Goal: Task Accomplishment & Management: Manage account settings

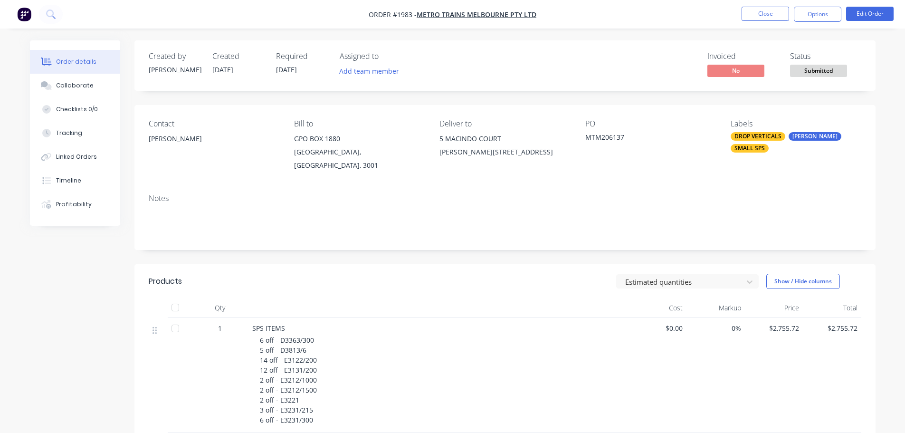
scroll to position [238, 0]
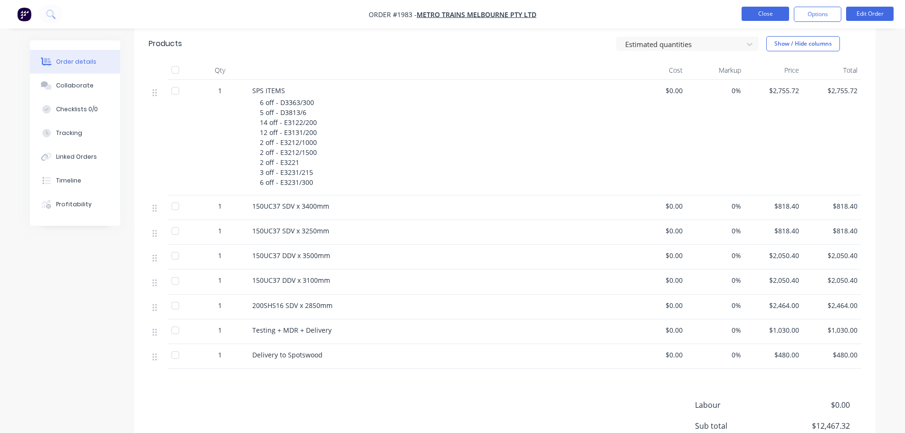
click at [763, 14] on button "Close" at bounding box center [766, 14] width 48 height 14
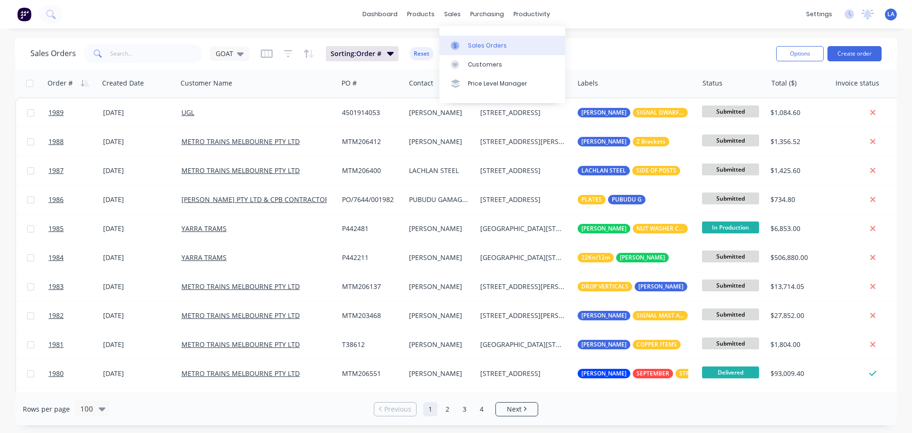
click at [467, 51] on link "Sales Orders" at bounding box center [503, 45] width 126 height 19
click at [459, 53] on link "Sales Orders" at bounding box center [503, 45] width 126 height 19
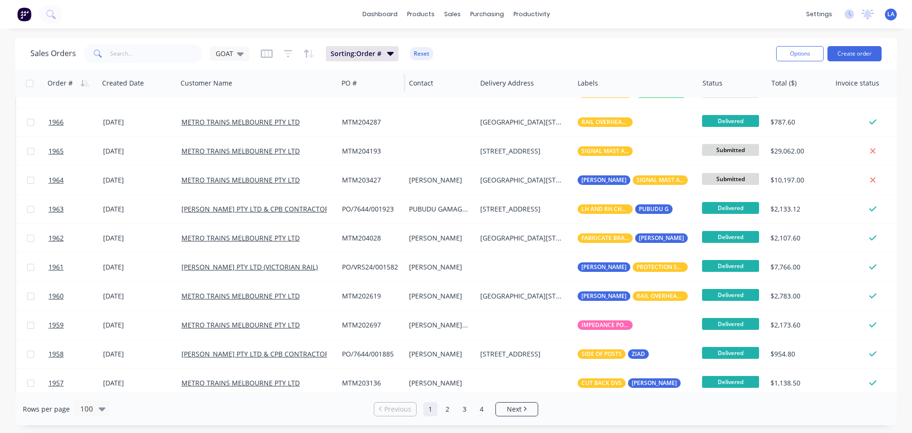
scroll to position [665, 0]
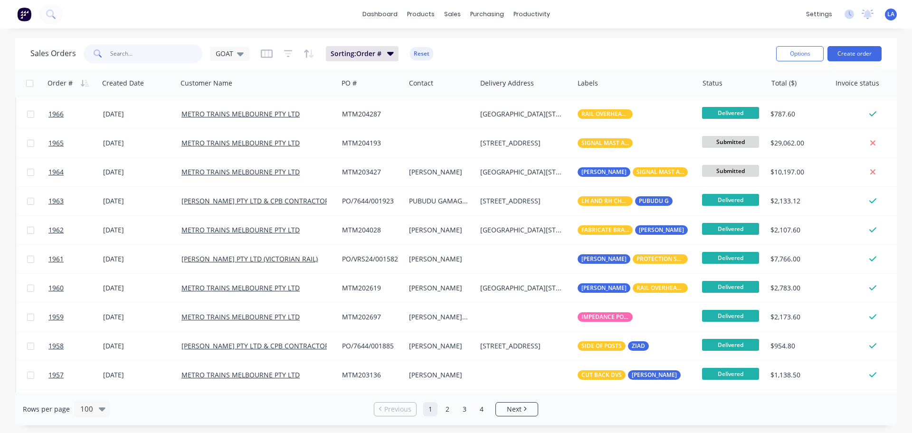
click at [171, 47] on input "text" at bounding box center [156, 53] width 93 height 19
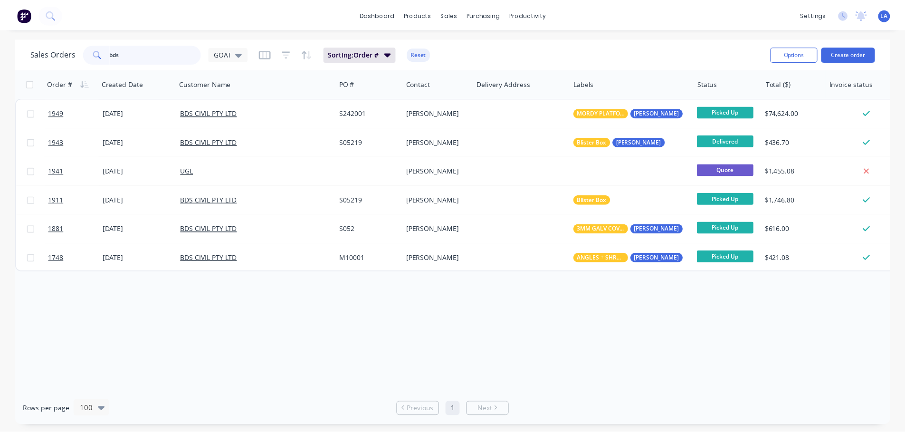
scroll to position [0, 0]
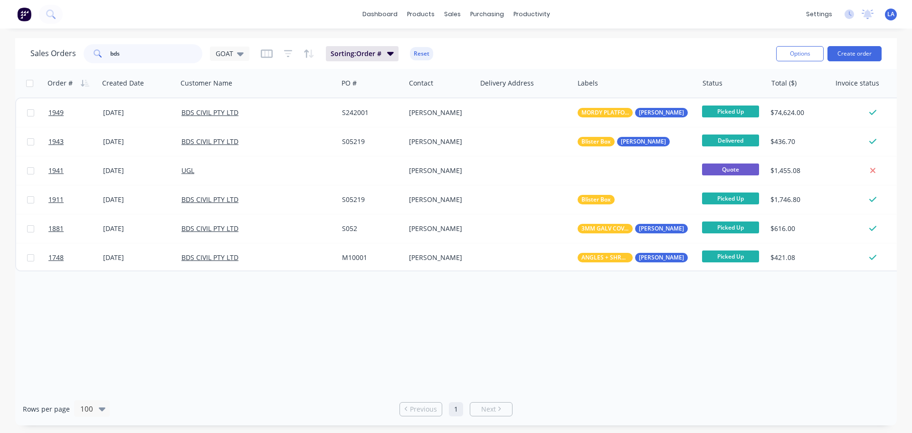
type input "bds"
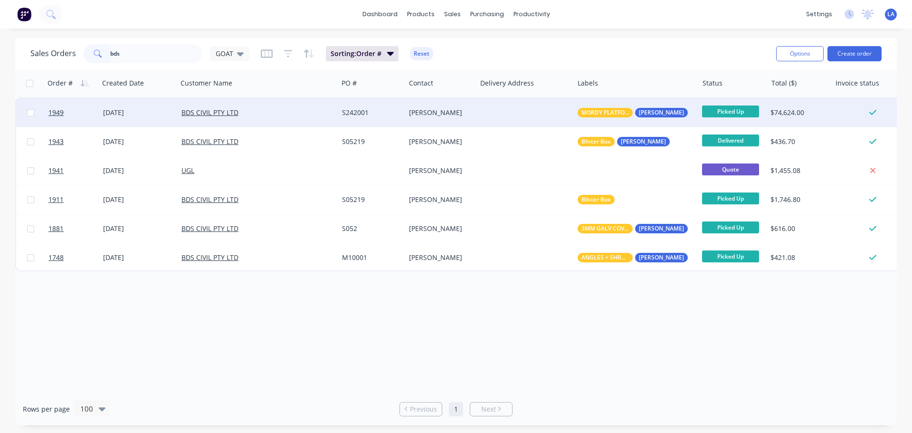
click at [485, 115] on div at bounding box center [525, 112] width 97 height 29
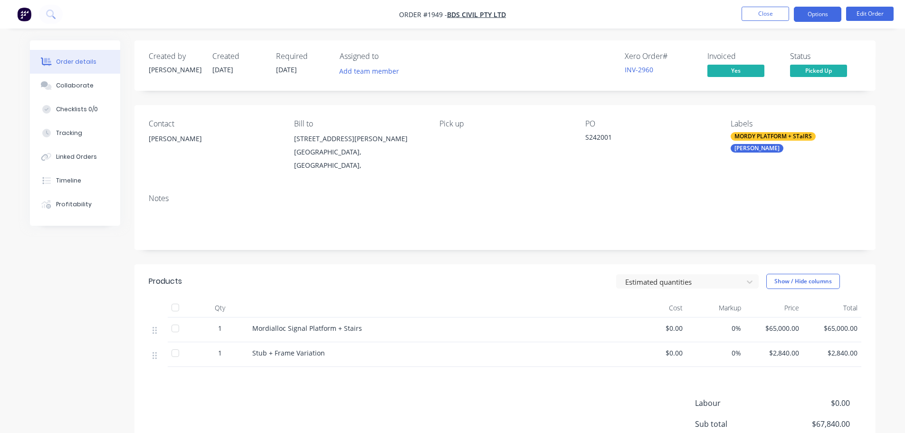
click at [824, 9] on button "Options" at bounding box center [818, 14] width 48 height 15
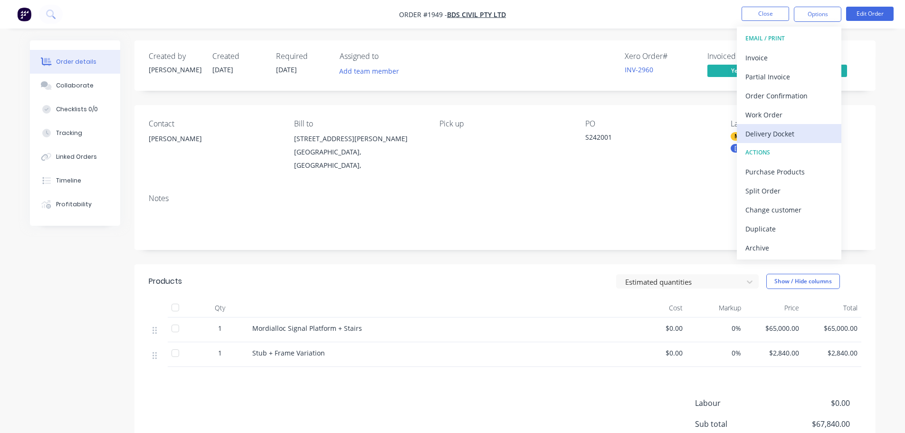
click at [788, 132] on div "Delivery Docket" at bounding box center [789, 134] width 87 height 14
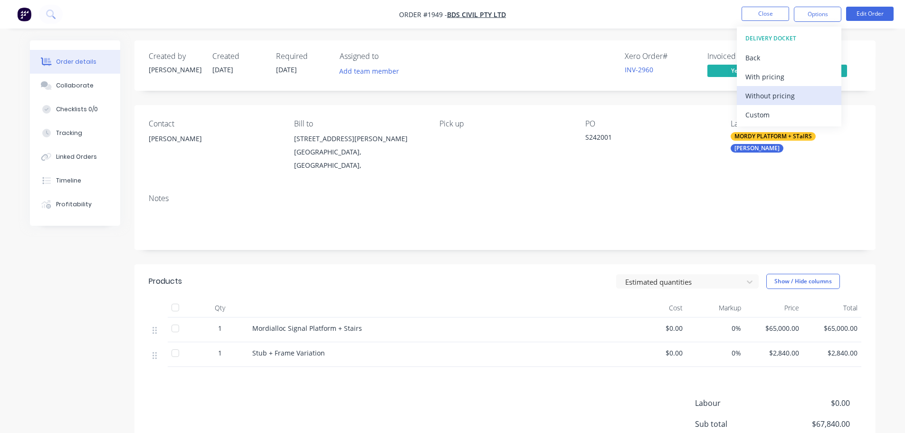
click at [793, 96] on div "Without pricing" at bounding box center [789, 96] width 87 height 14
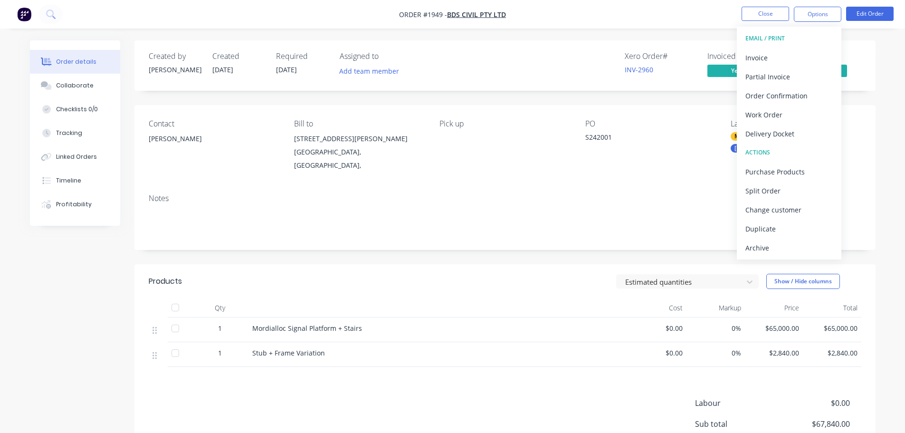
click at [642, 29] on div "Order details Collaborate Checklists 0/0 Tracking Linked Orders Timeline Profit…" at bounding box center [452, 268] width 905 height 536
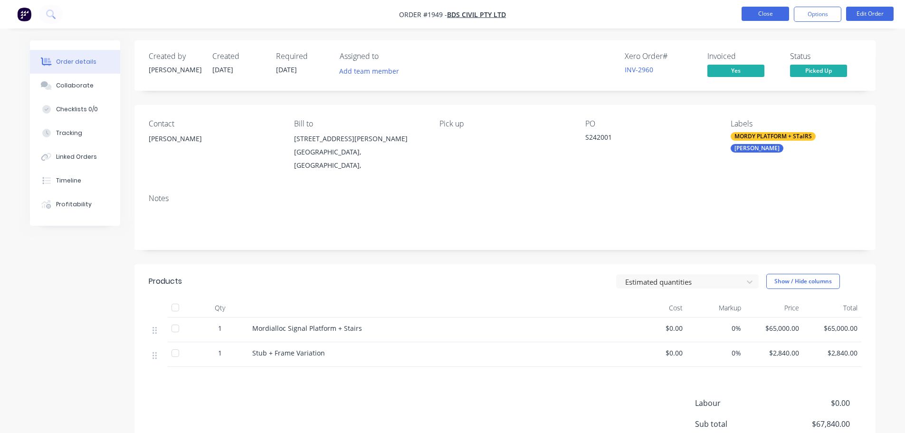
click at [771, 15] on button "Close" at bounding box center [766, 14] width 48 height 14
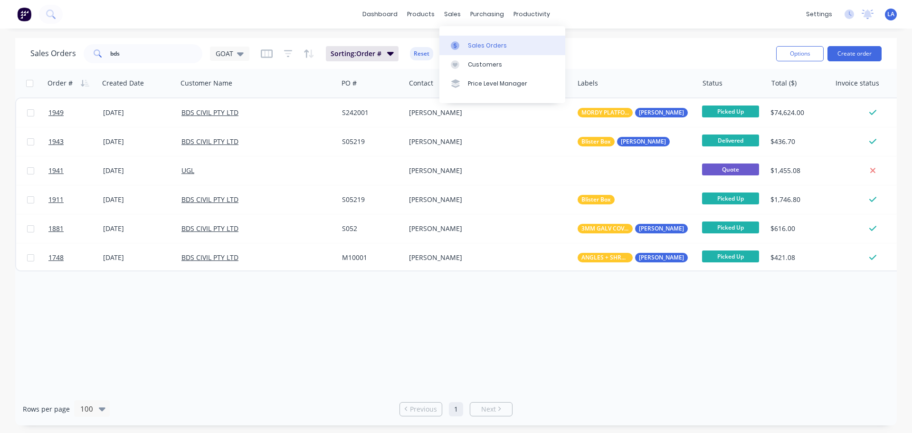
click at [467, 49] on link "Sales Orders" at bounding box center [503, 45] width 126 height 19
click at [476, 43] on div "Sales Orders" at bounding box center [487, 45] width 39 height 9
click at [139, 61] on input "bds" at bounding box center [156, 53] width 93 height 19
click at [140, 60] on input "bds" at bounding box center [156, 53] width 93 height 19
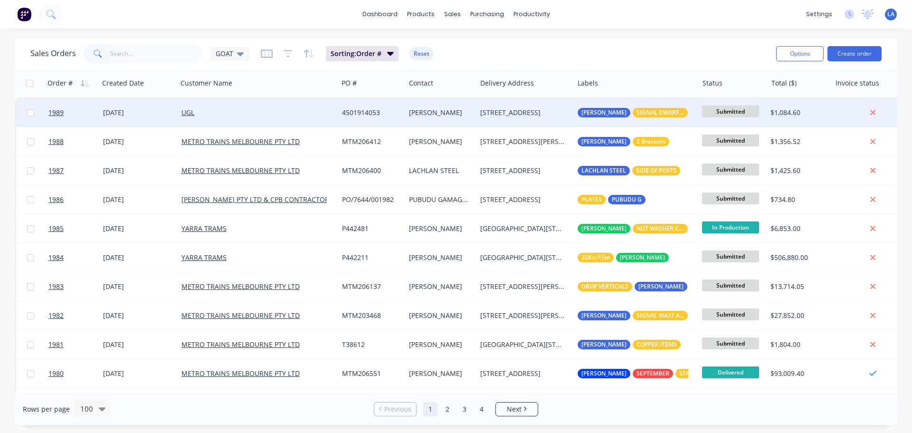
click at [721, 112] on span "Submitted" at bounding box center [730, 111] width 57 height 12
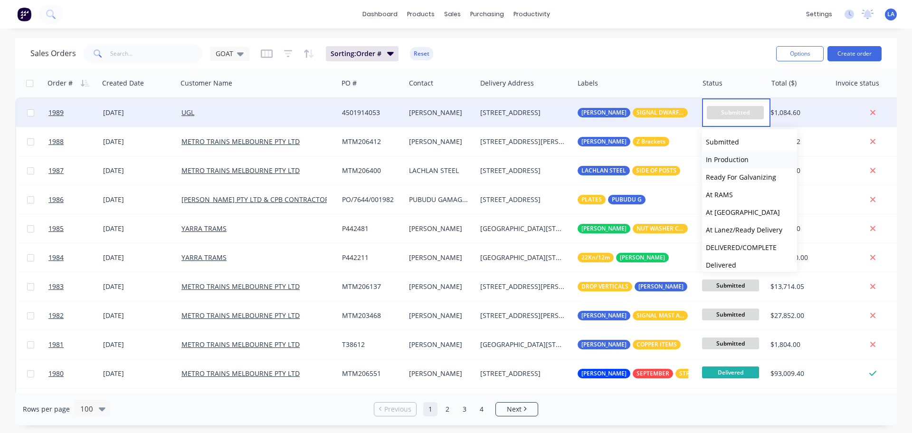
click at [747, 165] on button "In Production" at bounding box center [749, 160] width 95 height 18
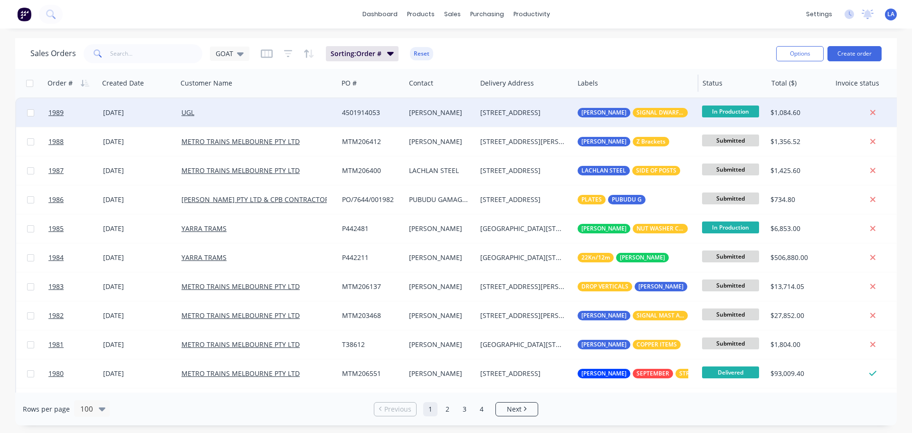
click at [684, 69] on div "Labels" at bounding box center [636, 83] width 125 height 29
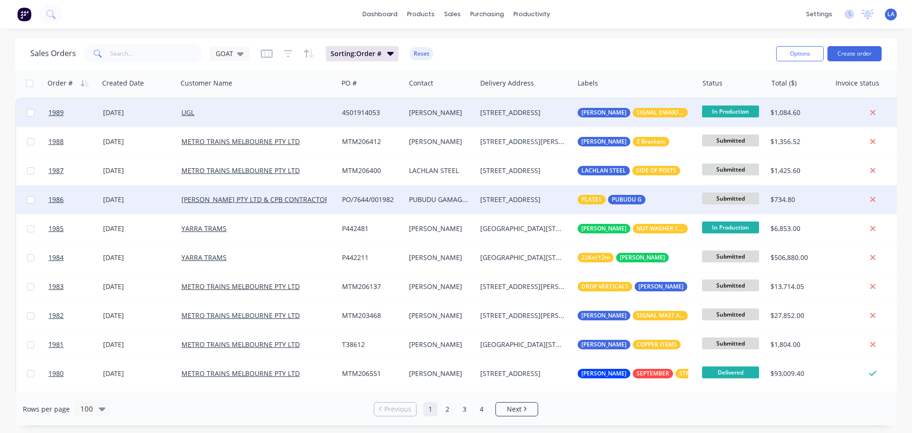
click at [726, 197] on span "Submitted" at bounding box center [730, 198] width 57 height 12
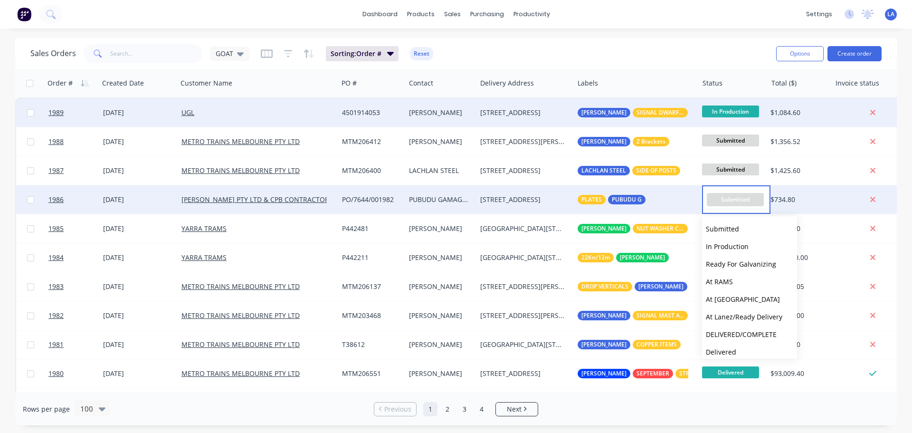
click at [510, 203] on div "[STREET_ADDRESS]" at bounding box center [523, 200] width 86 height 10
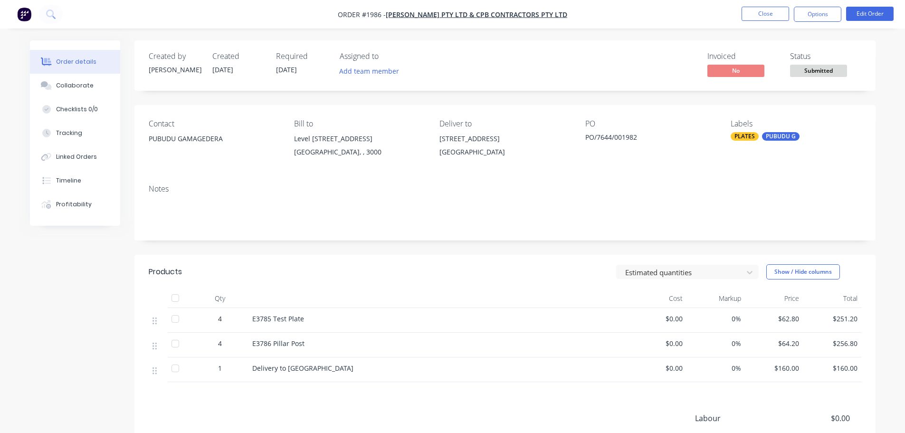
click at [813, 67] on span "Submitted" at bounding box center [818, 71] width 57 height 12
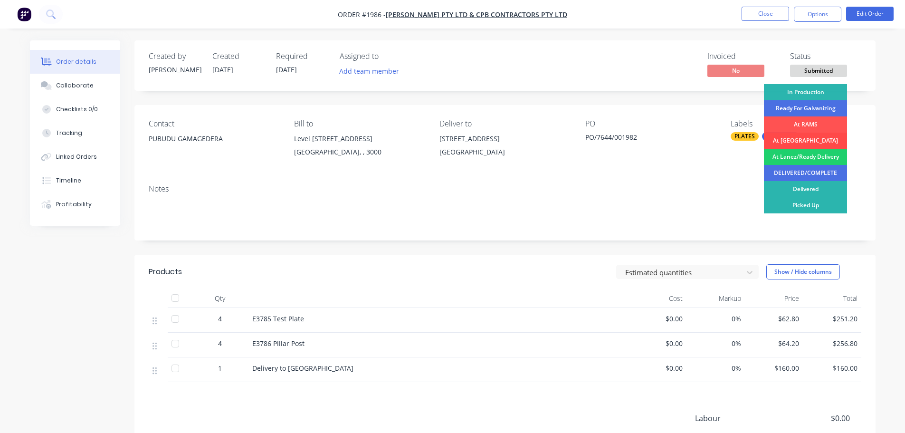
click at [815, 141] on div "At [GEOGRAPHIC_DATA]" at bounding box center [805, 141] width 83 height 16
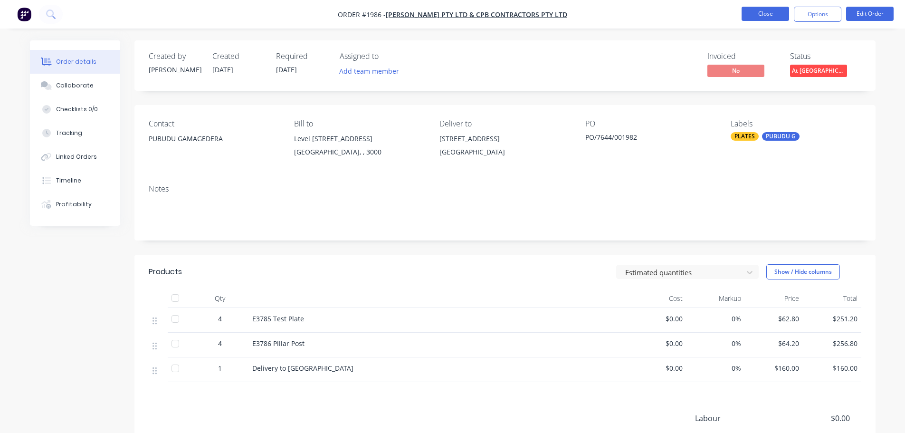
click at [765, 11] on button "Close" at bounding box center [766, 14] width 48 height 14
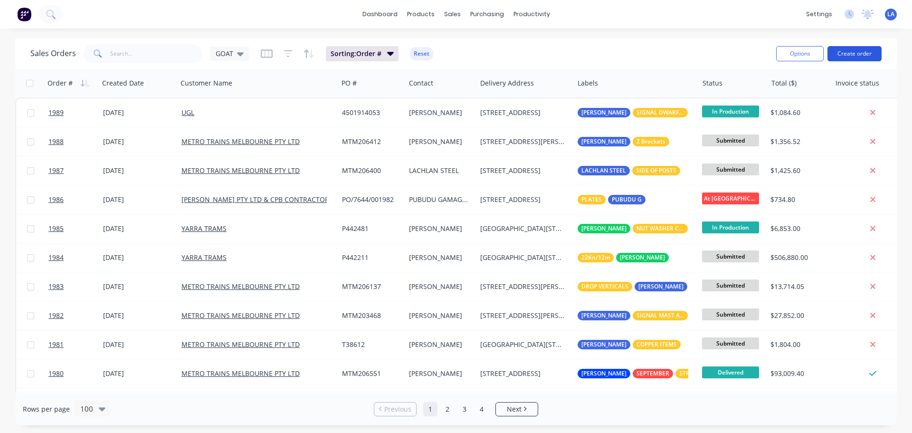
click at [833, 49] on button "Create order" at bounding box center [855, 53] width 54 height 15
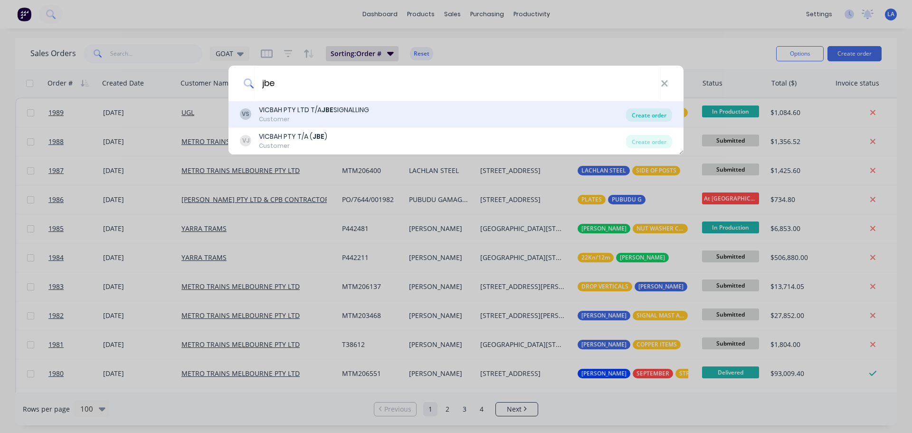
type input "jbe"
click at [642, 113] on div "Create order" at bounding box center [649, 114] width 46 height 13
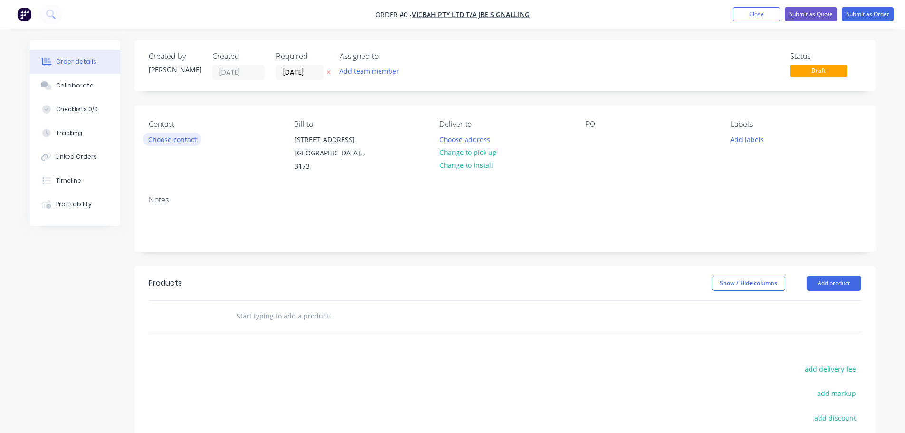
click at [179, 136] on button "Choose contact" at bounding box center [172, 139] width 58 height 13
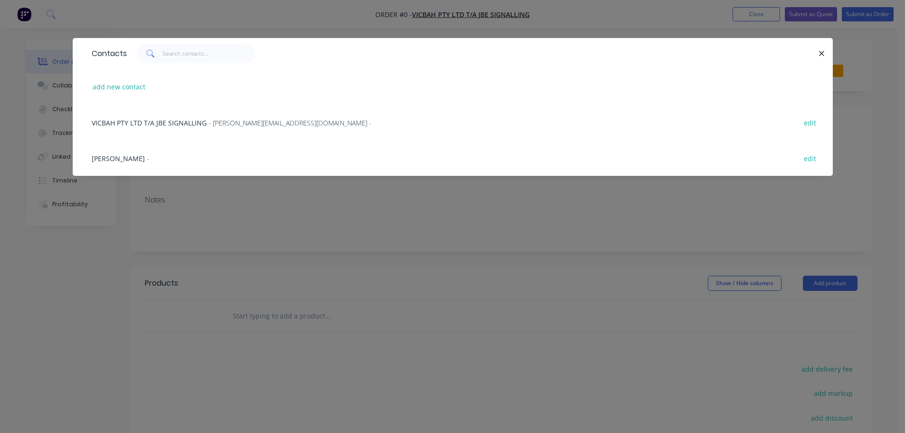
click at [136, 157] on span "[PERSON_NAME]" at bounding box center [118, 158] width 53 height 9
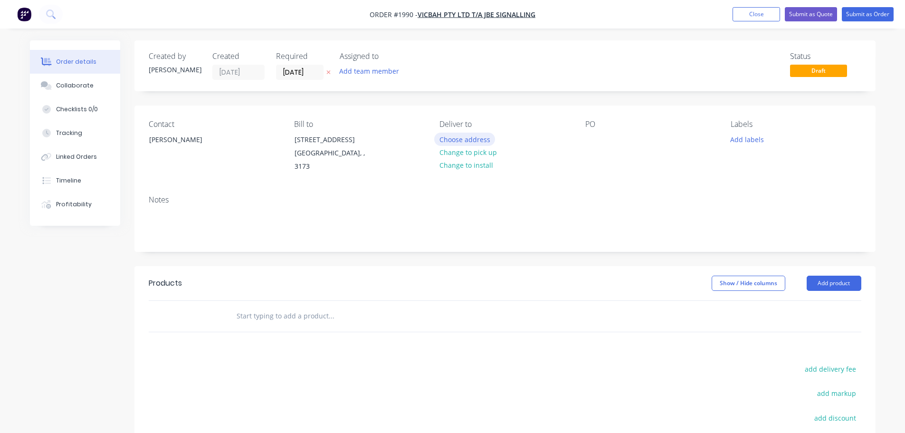
click at [449, 138] on button "Choose address" at bounding box center [464, 139] width 61 height 13
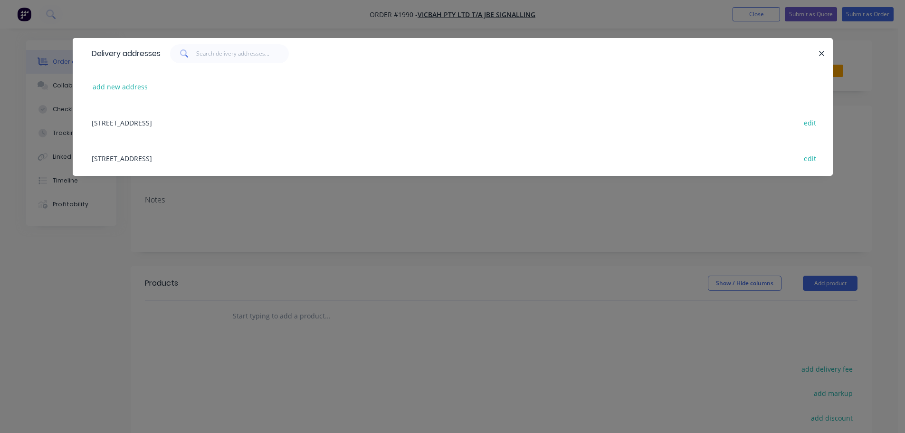
click at [142, 159] on div "[STREET_ADDRESS] edit" at bounding box center [453, 158] width 732 height 36
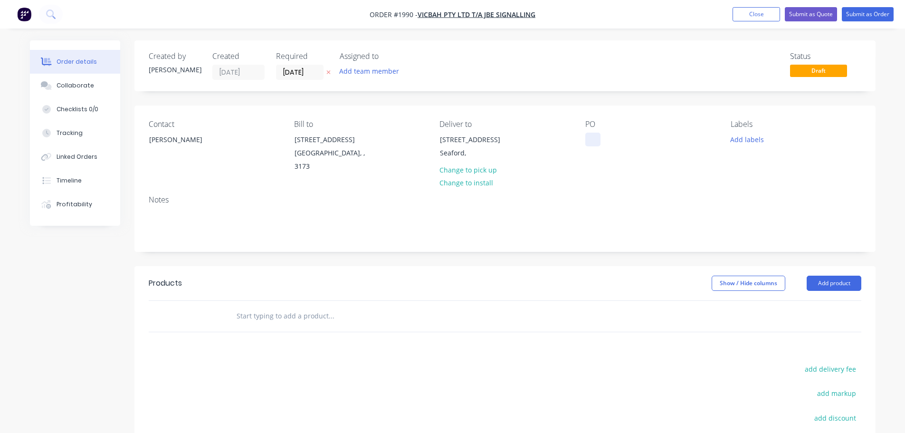
click at [589, 138] on div at bounding box center [592, 140] width 15 height 14
click at [761, 139] on button "Add labels" at bounding box center [748, 139] width 44 height 13
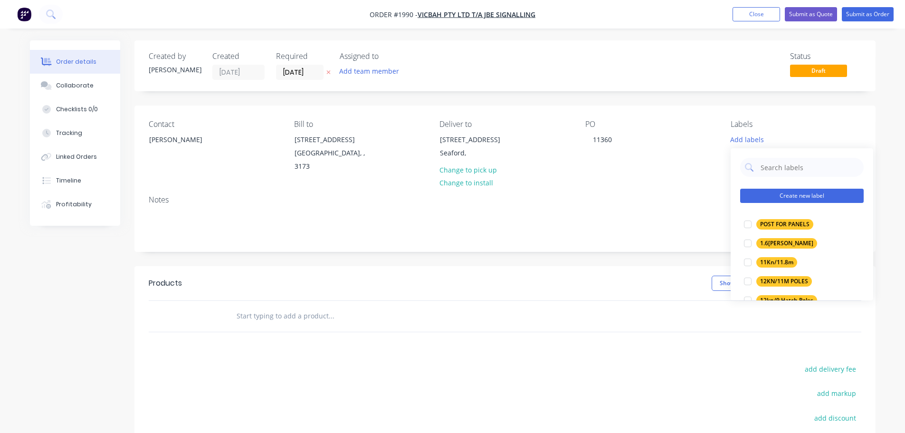
click at [785, 192] on button "Create new label" at bounding box center [802, 196] width 124 height 14
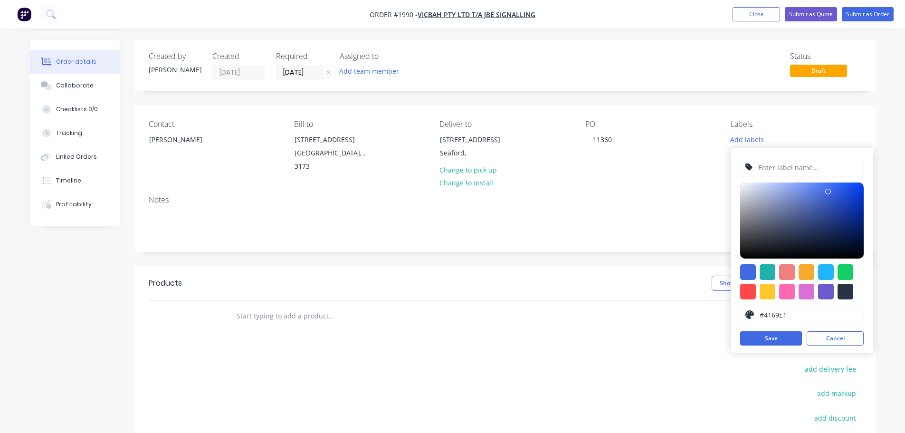
click at [789, 165] on input "text" at bounding box center [807, 167] width 101 height 18
type input "[PERSON_NAME]"
click at [770, 345] on button "Save" at bounding box center [771, 338] width 62 height 14
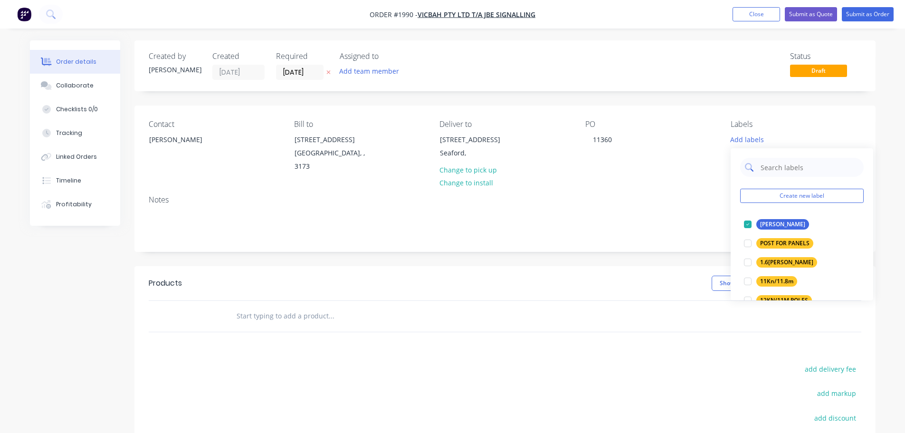
click at [792, 168] on input "text" at bounding box center [809, 167] width 99 height 19
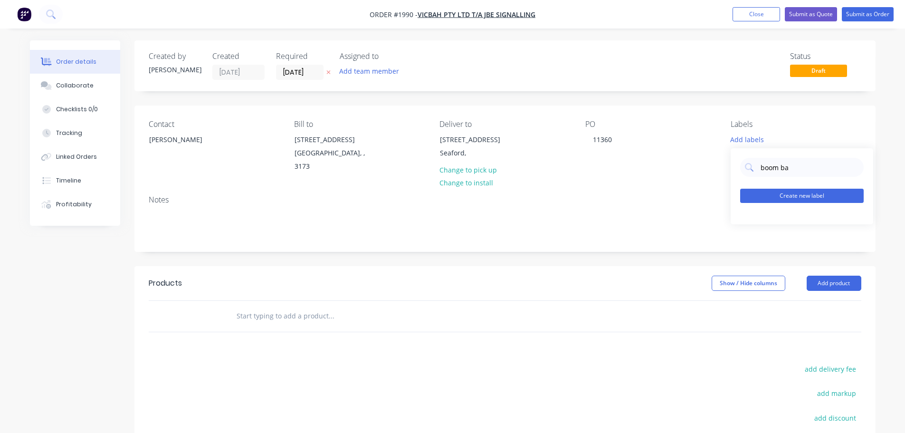
type input "boom ba"
click at [791, 192] on button "Create new label" at bounding box center [802, 196] width 124 height 14
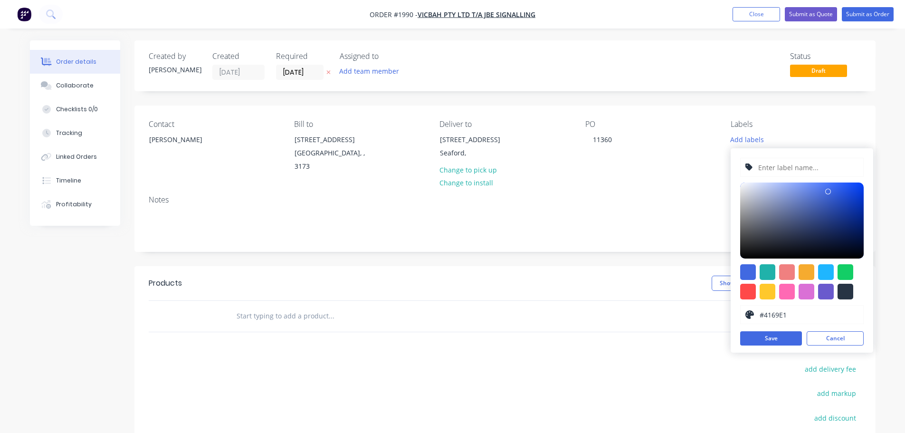
click at [798, 174] on input "text" at bounding box center [807, 167] width 101 height 18
type input "BOOM BARRIER MAST"
click at [766, 292] on div at bounding box center [768, 292] width 16 height 16
type input "#FFC82C"
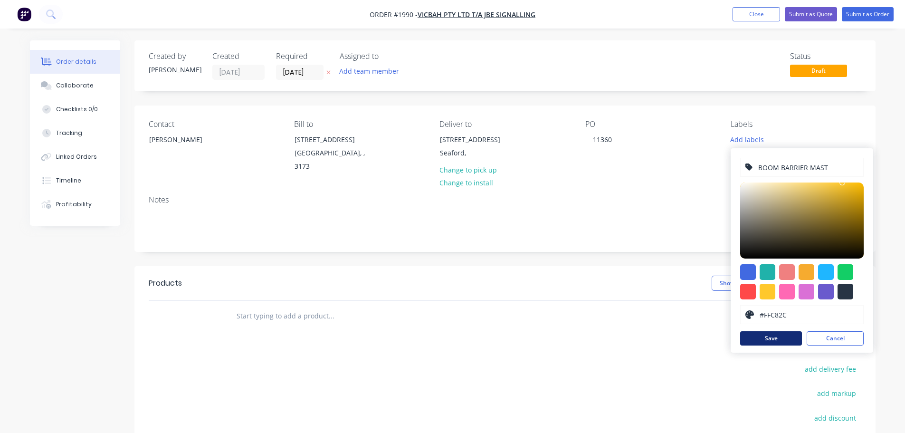
click at [769, 336] on button "Save" at bounding box center [771, 338] width 62 height 14
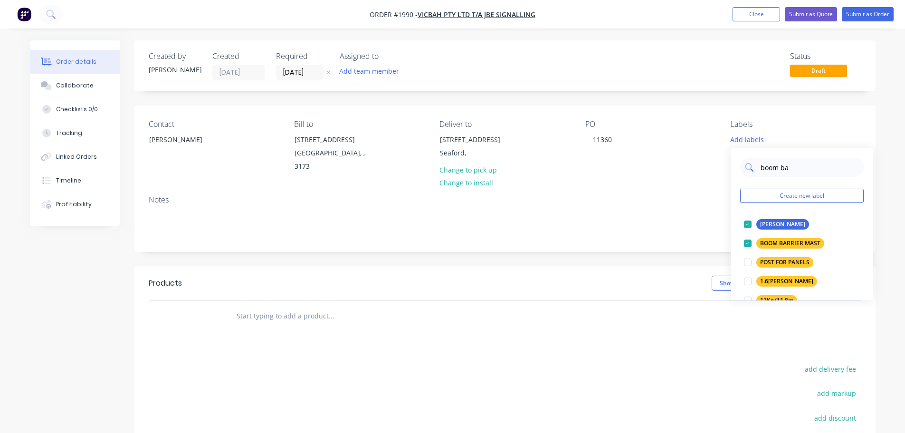
click at [785, 169] on input "boom ba" at bounding box center [809, 167] width 99 height 19
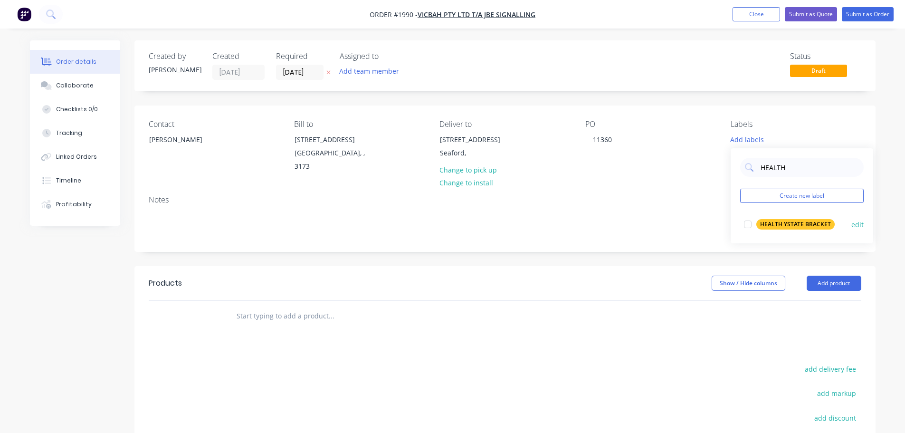
click at [776, 222] on div "HEALTH YSTATE BRACKET" at bounding box center [796, 224] width 78 height 10
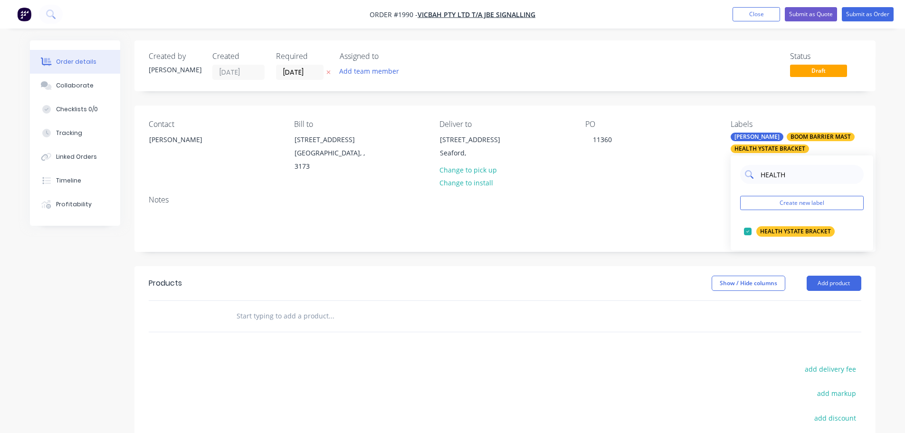
click at [786, 173] on input "HEALTH" at bounding box center [809, 174] width 99 height 19
type input "FLASH"
click at [783, 233] on div "FLASHING LIGHT MASTS" at bounding box center [794, 231] width 75 height 10
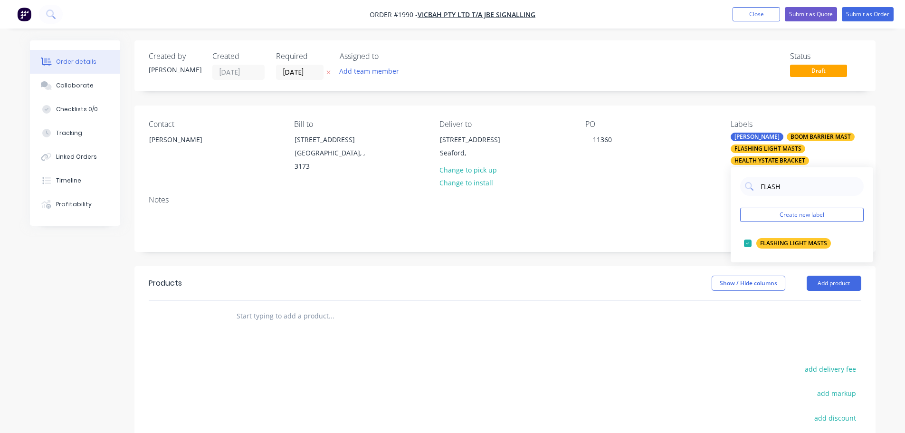
click at [709, 186] on div "Contact [PERSON_NAME] Bill to [STREET_ADDRESS] Deliver to [STREET_ADDRESS], Cha…" at bounding box center [504, 146] width 741 height 82
click at [282, 319] on input "text" at bounding box center [331, 315] width 190 height 19
click at [275, 309] on input "text" at bounding box center [331, 315] width 190 height 19
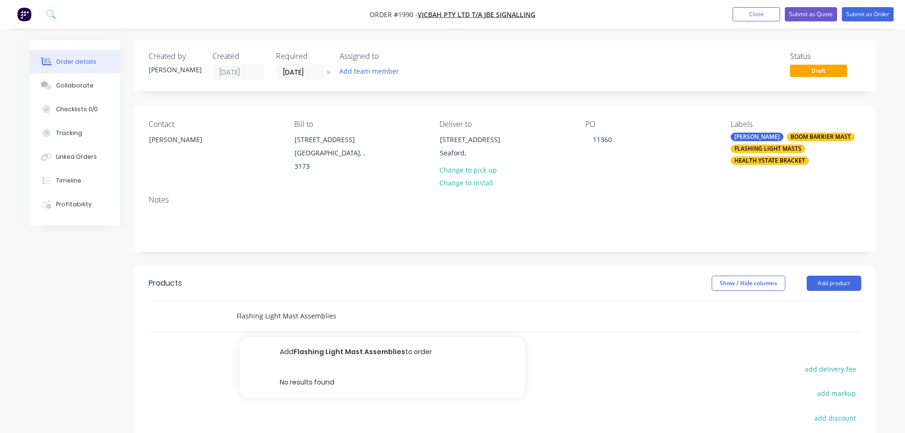
type input "Flashing Light Mast Assemblies"
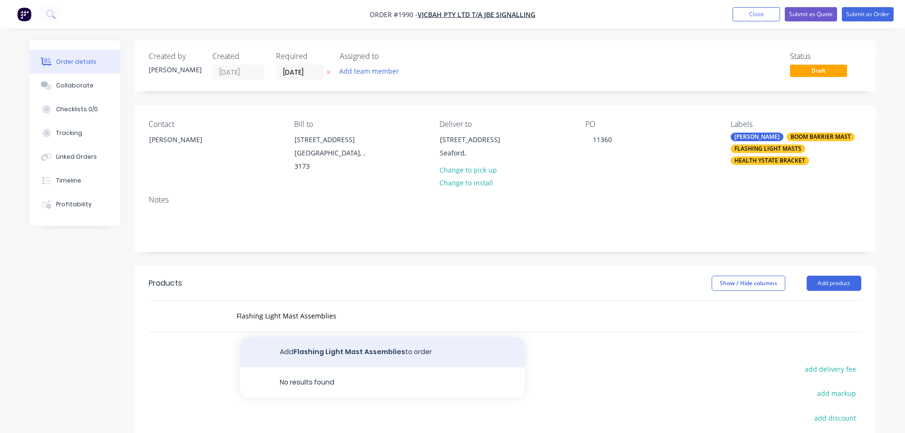
drag, startPoint x: 343, startPoint y: 340, endPoint x: 347, endPoint y: 347, distance: 8.3
click at [347, 347] on button "Add Flashing Light Mast Assemblies to order" at bounding box center [382, 352] width 285 height 30
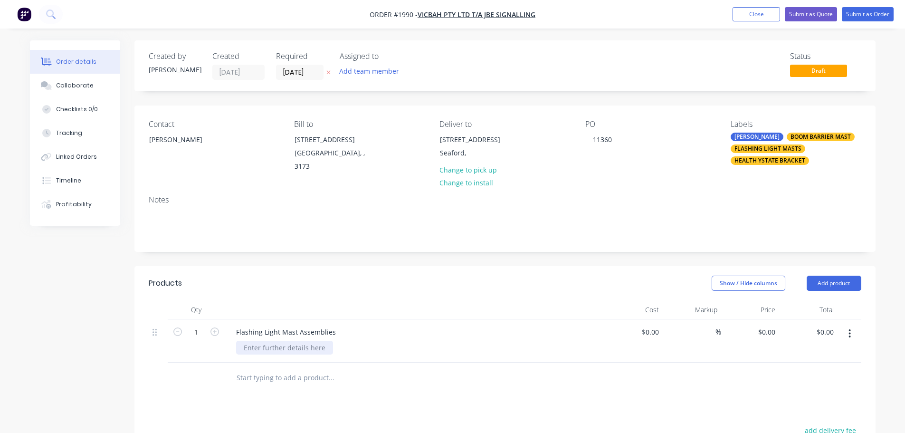
click at [258, 349] on div at bounding box center [284, 348] width 97 height 14
paste div
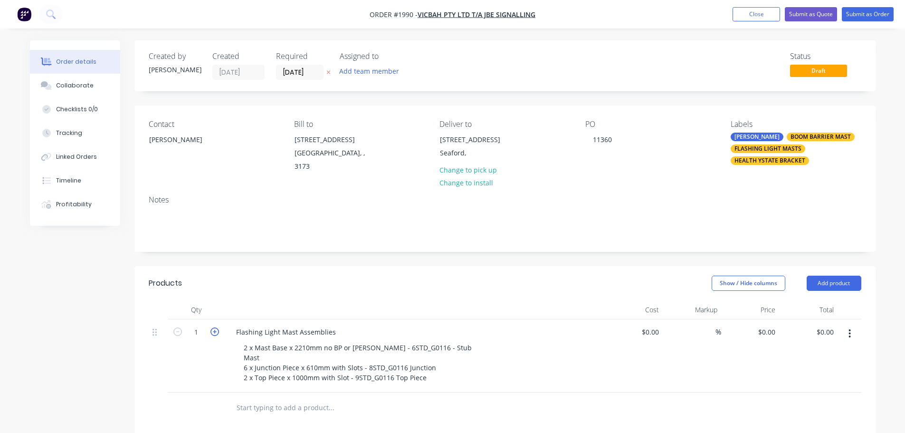
click at [215, 332] on icon "button" at bounding box center [215, 331] width 9 height 9
type input "2"
click at [769, 328] on input "0" at bounding box center [773, 332] width 11 height 14
type input "$2,460.00"
type input "$4,920.00"
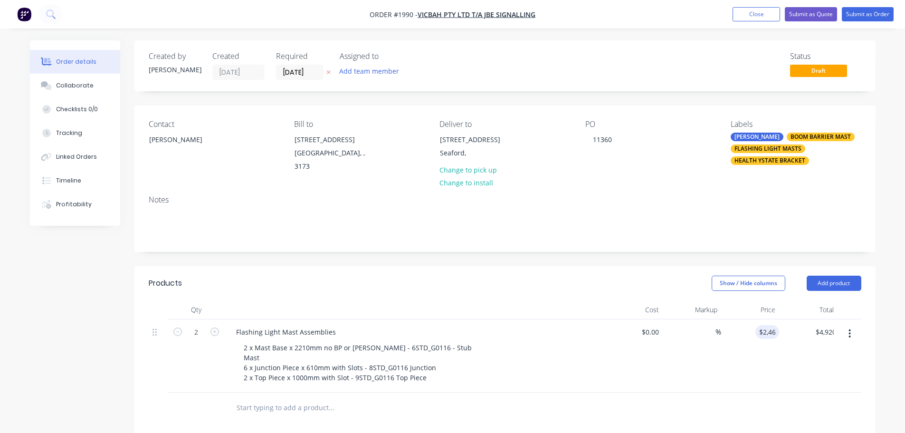
click at [759, 375] on div "$2,460.00 2460" at bounding box center [750, 355] width 58 height 73
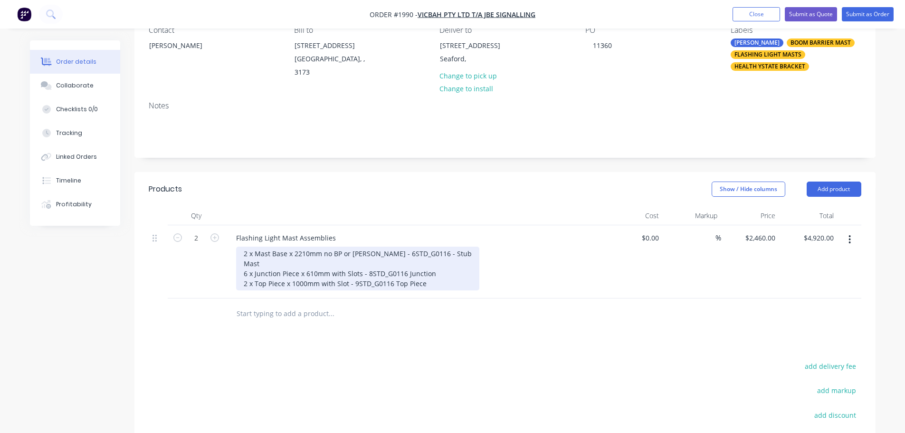
scroll to position [95, 0]
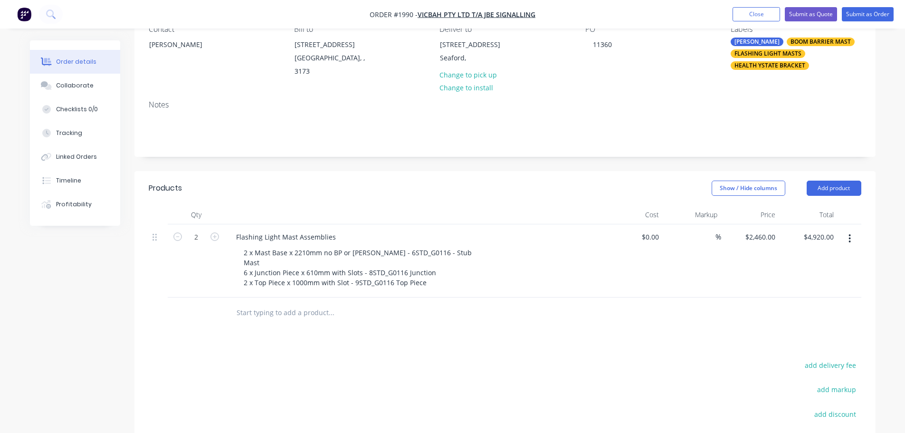
click at [272, 320] on input "text" at bounding box center [331, 312] width 190 height 19
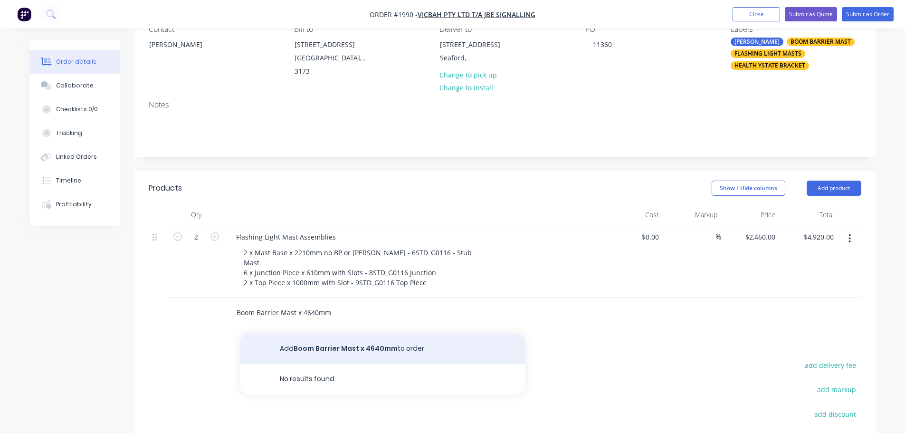
type input "Boom Barrier Mast x 4640mm"
click at [310, 349] on button "Add Boom Barrier Mast x 4640mm to order" at bounding box center [382, 349] width 285 height 30
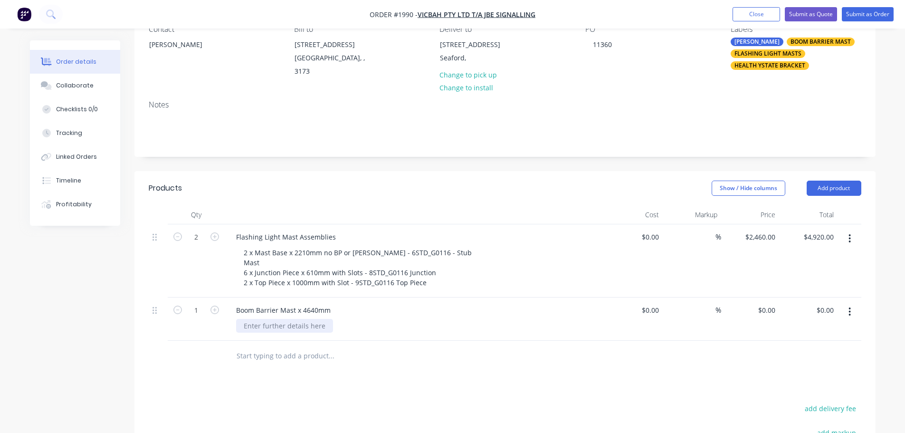
click at [313, 326] on div at bounding box center [284, 326] width 97 height 14
paste div
click at [353, 365] on input "text" at bounding box center [331, 355] width 190 height 19
click at [213, 310] on icon "button" at bounding box center [215, 310] width 9 height 9
type input "2"
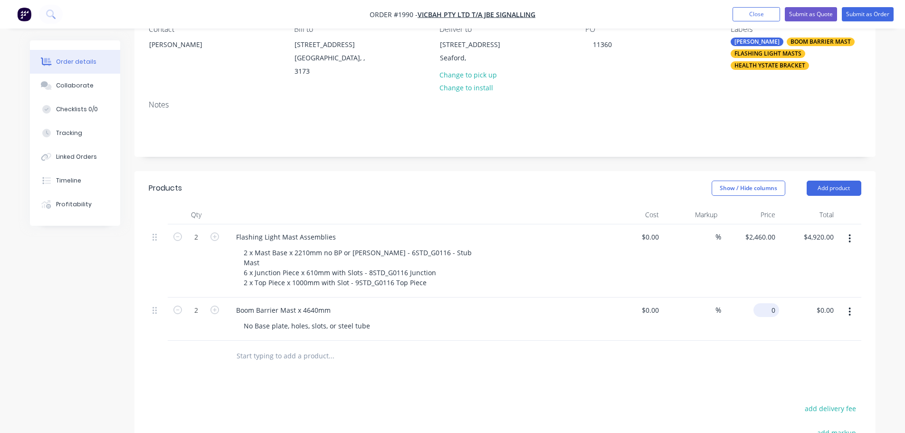
click at [762, 313] on div "0 $0.00" at bounding box center [750, 318] width 58 height 43
type input "$824.00"
type input "$1,648.00"
click at [748, 354] on div at bounding box center [505, 356] width 713 height 31
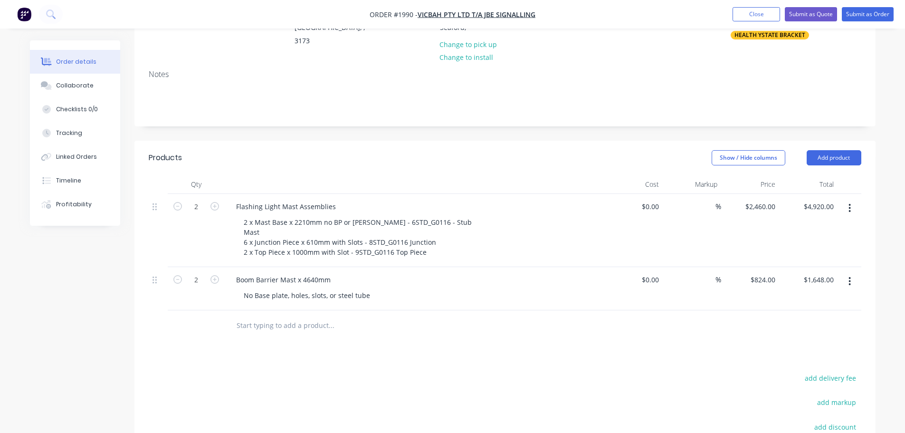
scroll to position [143, 0]
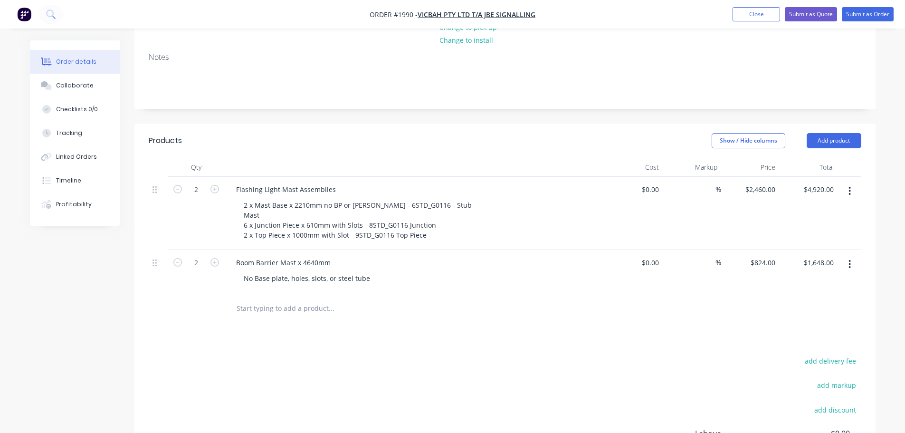
click at [305, 304] on input "text" at bounding box center [331, 308] width 190 height 19
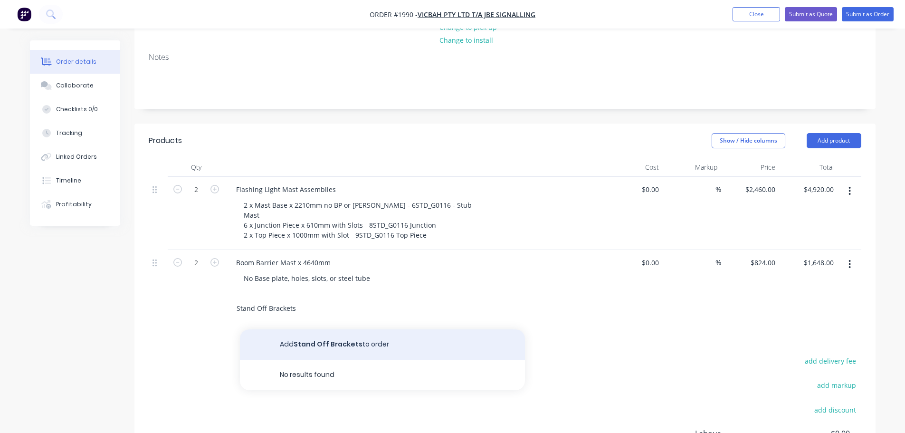
type input "Stand Off Brackets"
click at [278, 352] on button "Add Stand Off Brackets to order" at bounding box center [382, 344] width 285 height 30
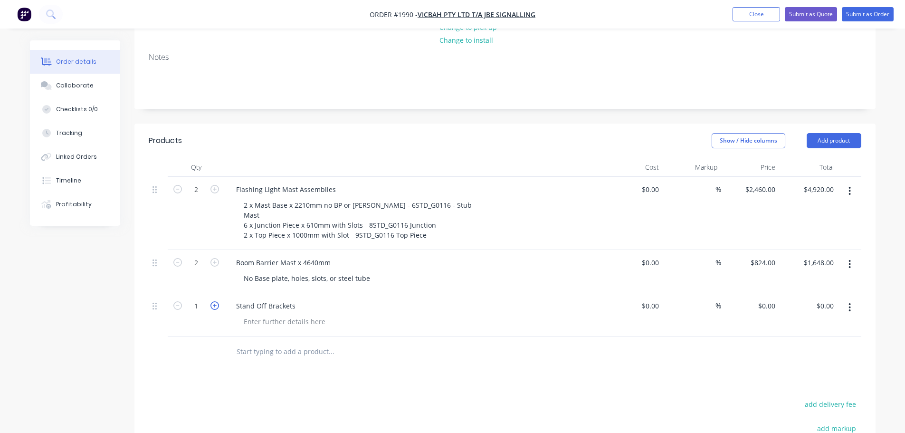
click at [217, 304] on icon "button" at bounding box center [215, 305] width 9 height 9
type input "2"
click at [281, 322] on div at bounding box center [284, 322] width 97 height 14
paste div
click at [770, 307] on input "0" at bounding box center [768, 306] width 22 height 14
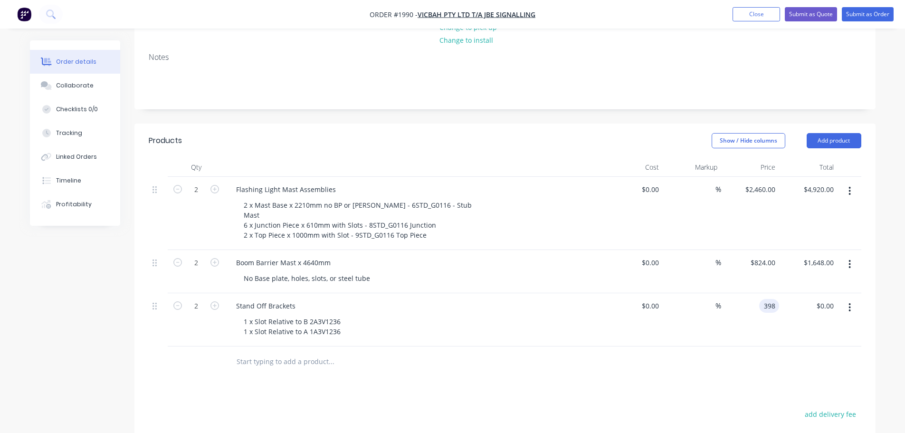
type input "$398.00"
type input "$796.00"
click at [751, 358] on div at bounding box center [505, 361] width 713 height 31
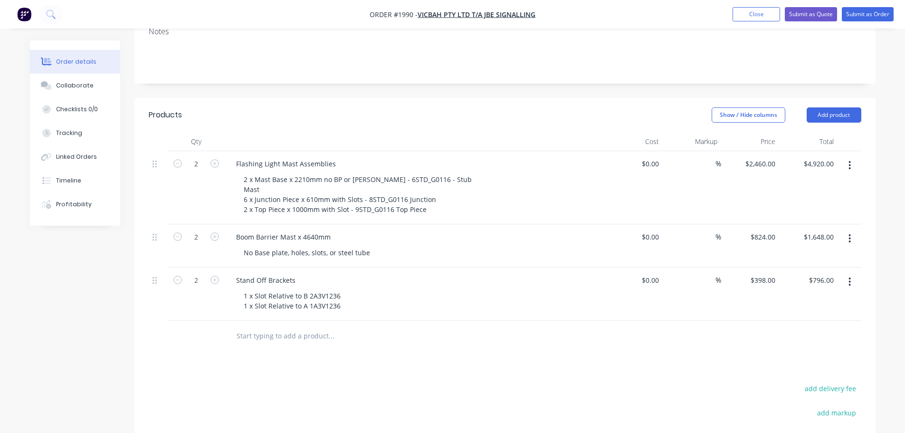
scroll to position [190, 0]
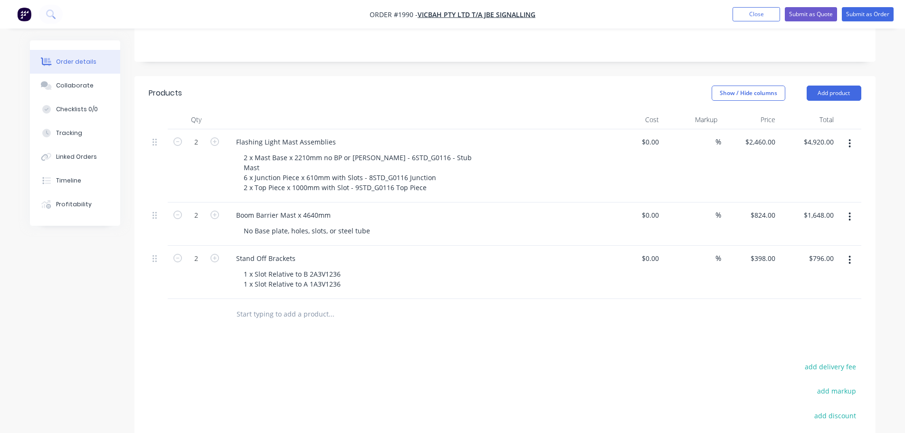
click at [289, 309] on input "text" at bounding box center [331, 314] width 190 height 19
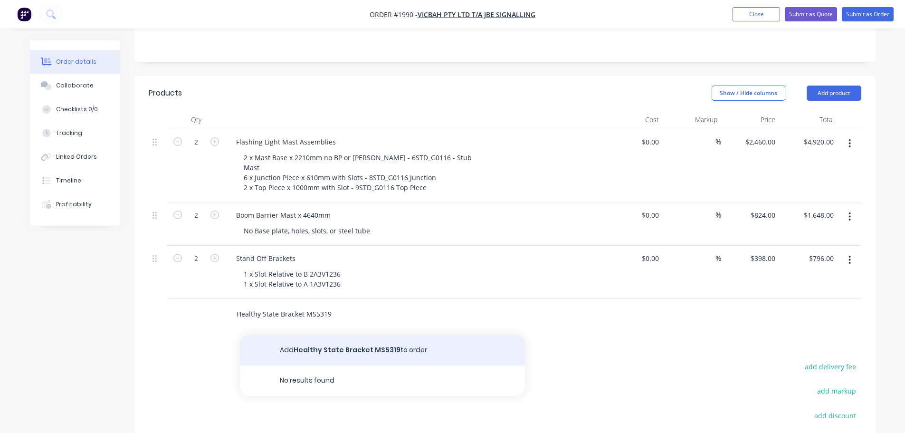
type input "Healthy State Bracket MS5319"
click at [335, 344] on button "Add Healthy State Bracket MS5319 to order" at bounding box center [382, 350] width 285 height 30
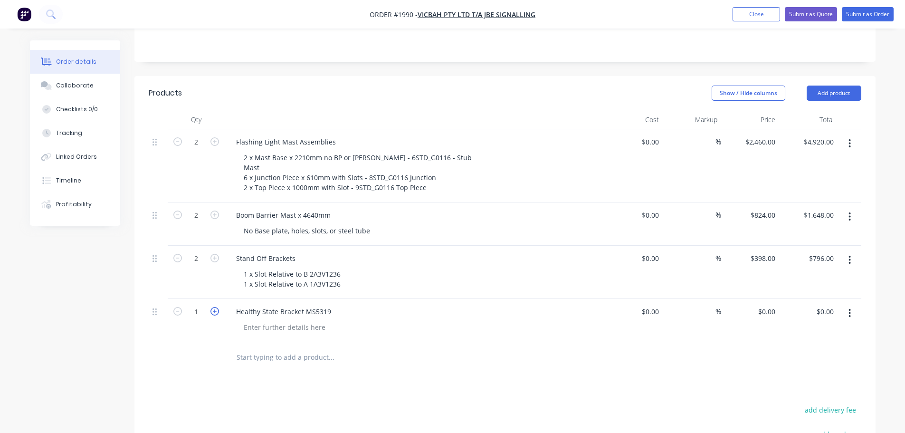
click at [213, 311] on icon "button" at bounding box center [215, 311] width 9 height 9
type input "2"
click at [249, 325] on div at bounding box center [284, 327] width 97 height 14
paste div
click at [284, 358] on input "text" at bounding box center [331, 357] width 190 height 19
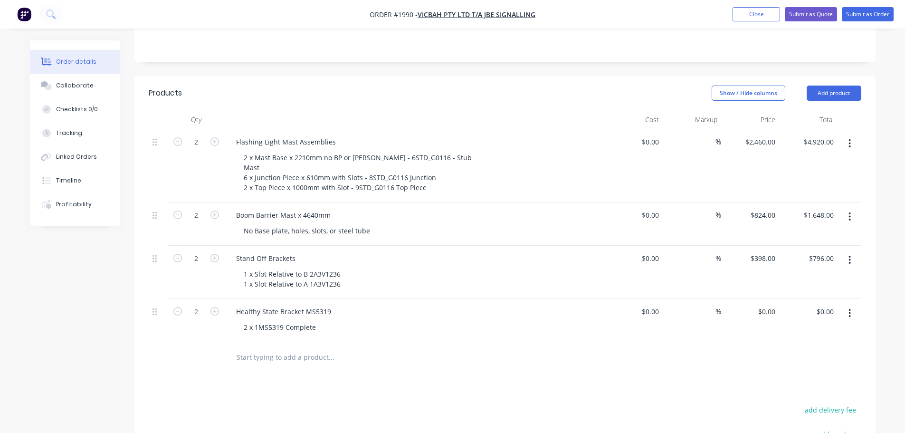
click at [243, 352] on input "text" at bounding box center [331, 357] width 190 height 19
paste input "Healthy State Bracket Plate MS5319"
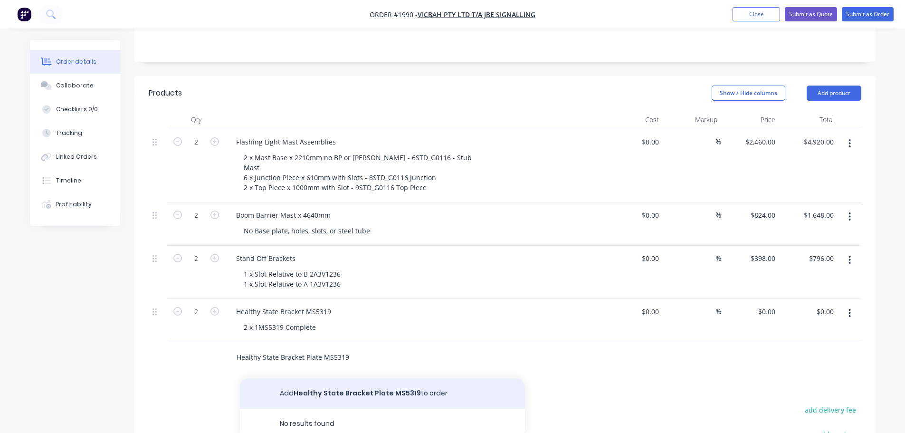
type input "Healthy State Bracket Plate MS5319"
click at [323, 390] on button "Add Healthy State Bracket Plate MS5319 to order" at bounding box center [382, 393] width 285 height 30
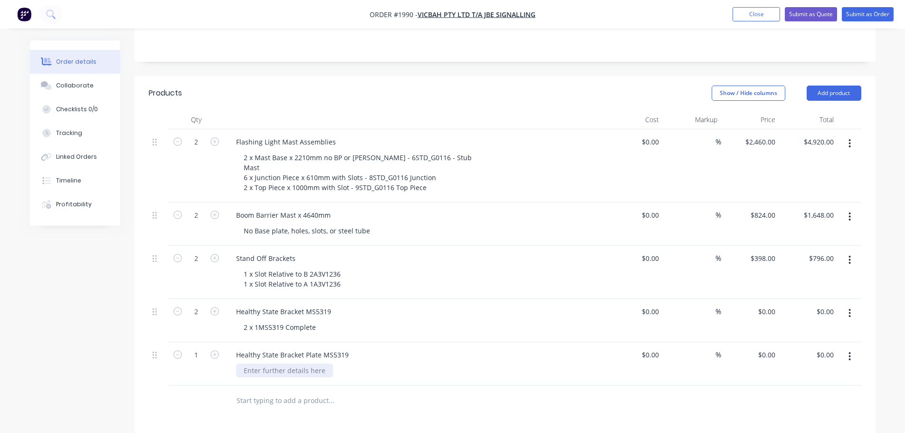
click at [288, 374] on div at bounding box center [284, 371] width 97 height 14
click at [211, 351] on icon "button" at bounding box center [215, 354] width 9 height 9
type input "2"
click at [274, 376] on div at bounding box center [284, 371] width 97 height 14
paste div
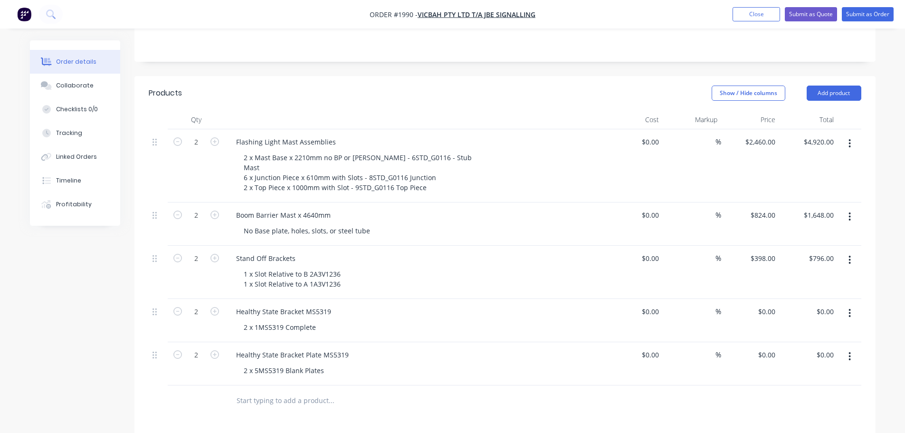
click at [320, 396] on input "text" at bounding box center [331, 400] width 190 height 19
click at [776, 315] on input "0" at bounding box center [768, 312] width 22 height 14
type input "$368.00"
type input "$736.00"
click at [766, 354] on div "0 $0.00" at bounding box center [767, 355] width 26 height 14
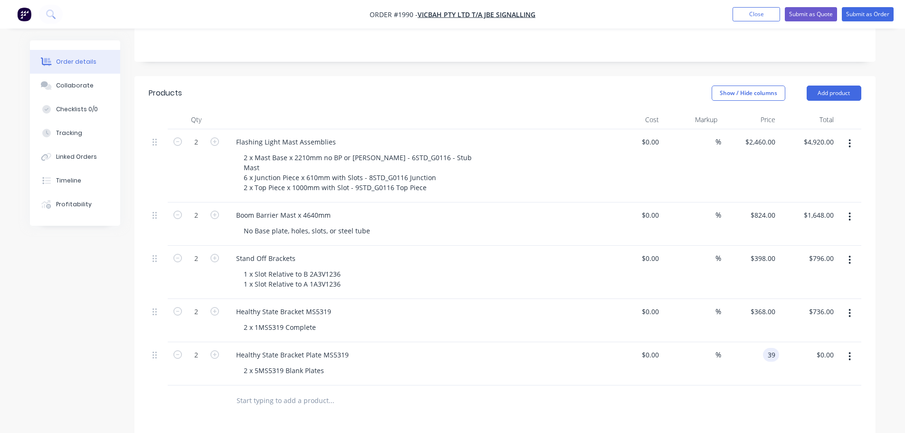
type input "$39.00"
type input "$78.00"
click at [749, 388] on div at bounding box center [505, 400] width 713 height 31
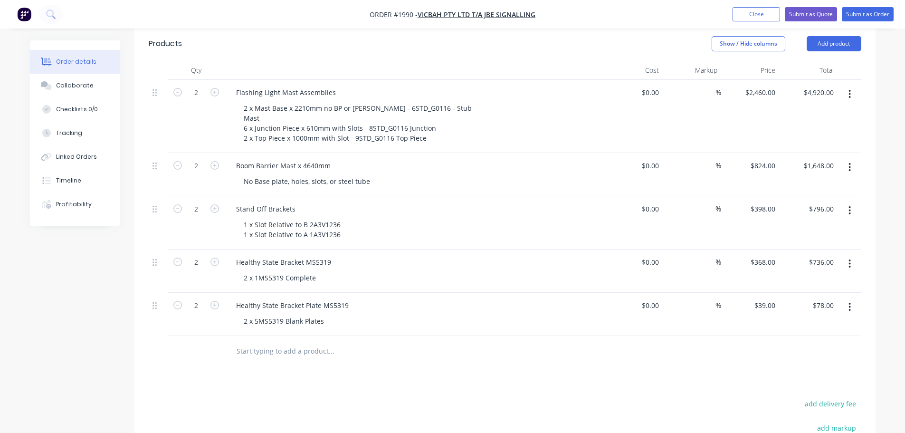
scroll to position [285, 0]
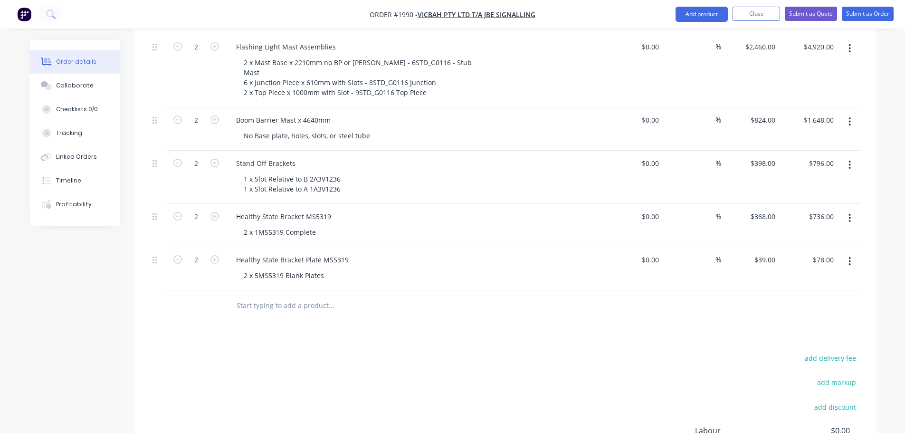
click at [257, 296] on input "text" at bounding box center [331, 305] width 190 height 19
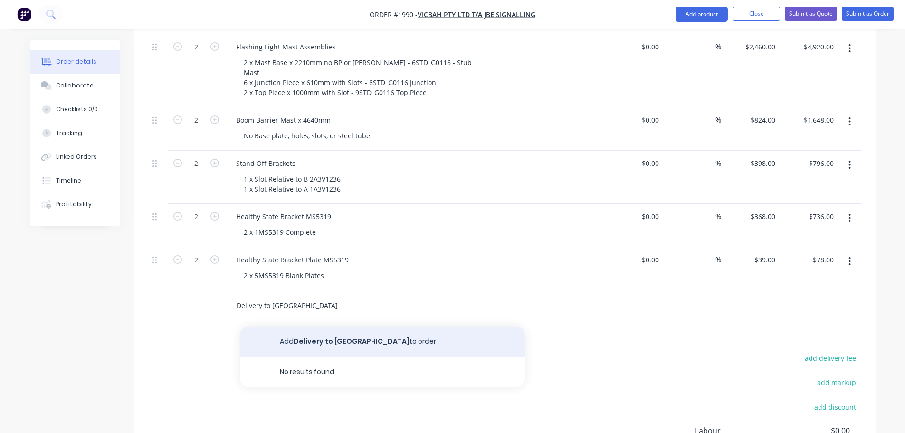
type input "Delivery to [GEOGRAPHIC_DATA]"
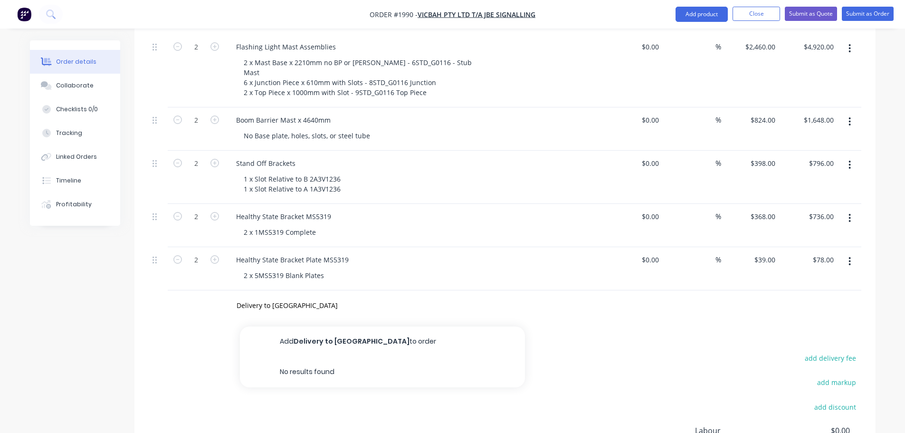
click at [342, 335] on button "Add Delivery to [GEOGRAPHIC_DATA] to order" at bounding box center [382, 341] width 285 height 30
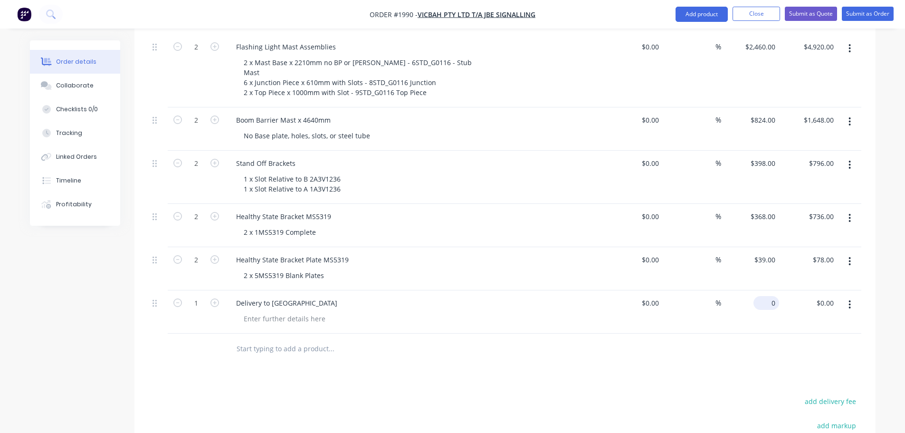
click at [766, 303] on div "0 $0.00" at bounding box center [767, 303] width 26 height 14
type input "$340.00"
click at [731, 351] on div at bounding box center [505, 349] width 713 height 31
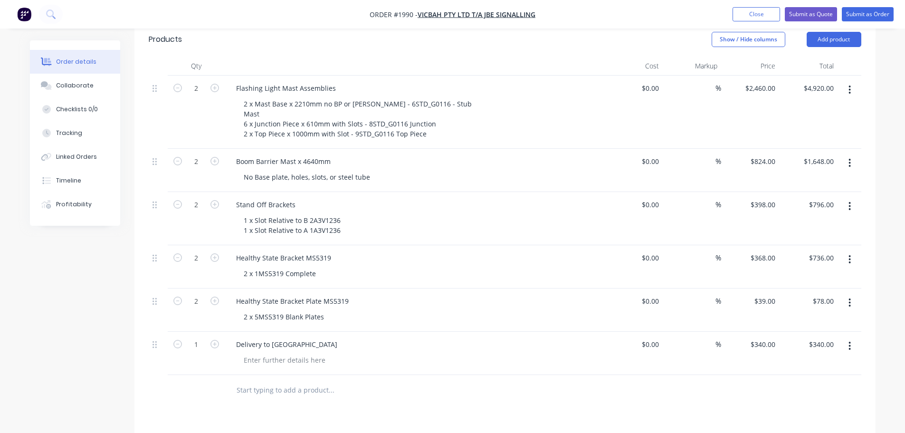
scroll to position [174, 0]
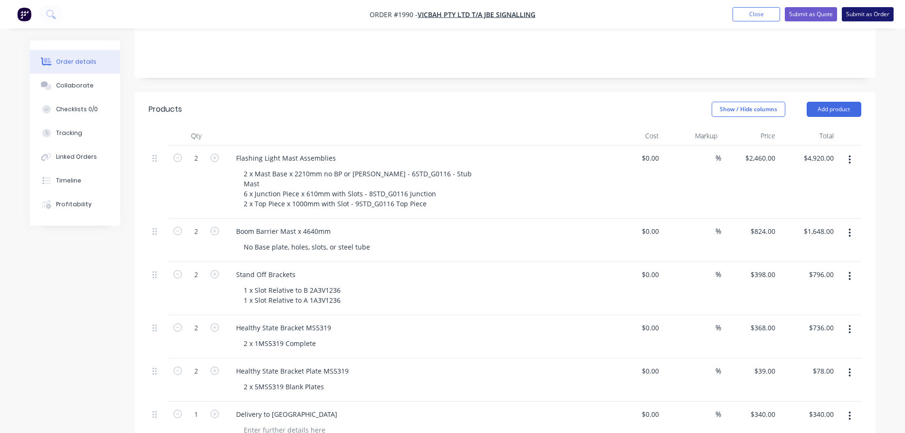
click at [872, 16] on button "Submit as Order" at bounding box center [868, 14] width 52 height 14
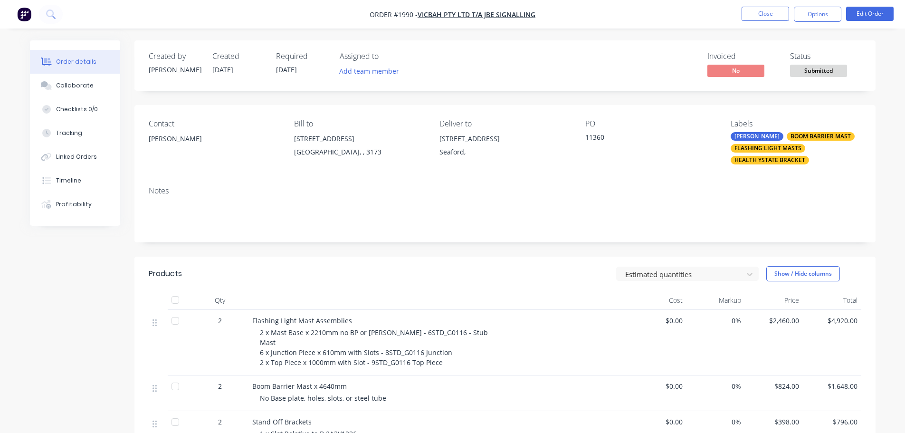
click at [792, 9] on ul "Close Options Edit Order" at bounding box center [817, 14] width 175 height 15
click at [813, 15] on button "Options" at bounding box center [818, 14] width 48 height 15
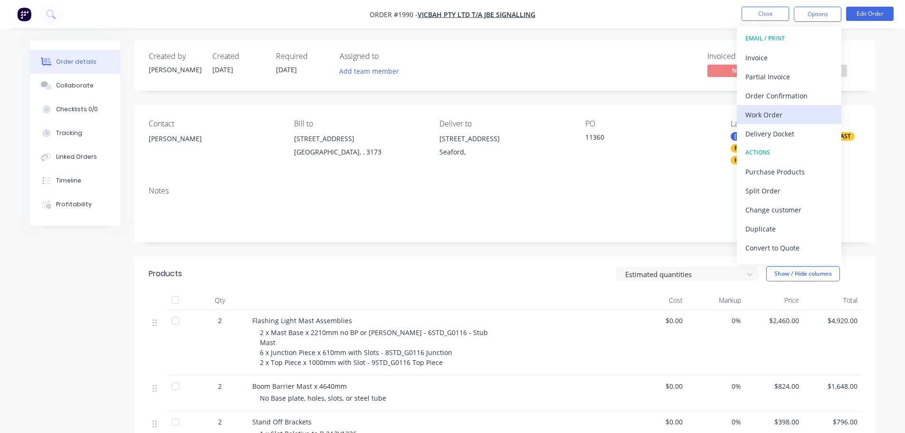
click at [802, 118] on div "Work Order" at bounding box center [789, 115] width 87 height 14
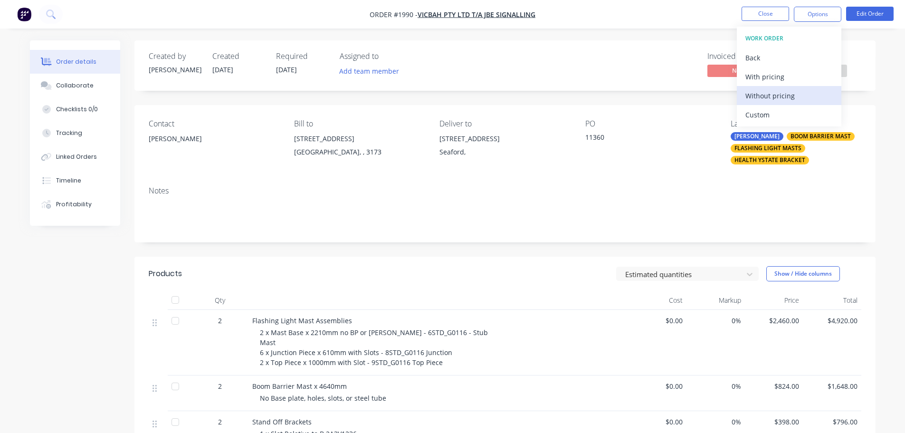
click at [802, 99] on div "Without pricing" at bounding box center [789, 96] width 87 height 14
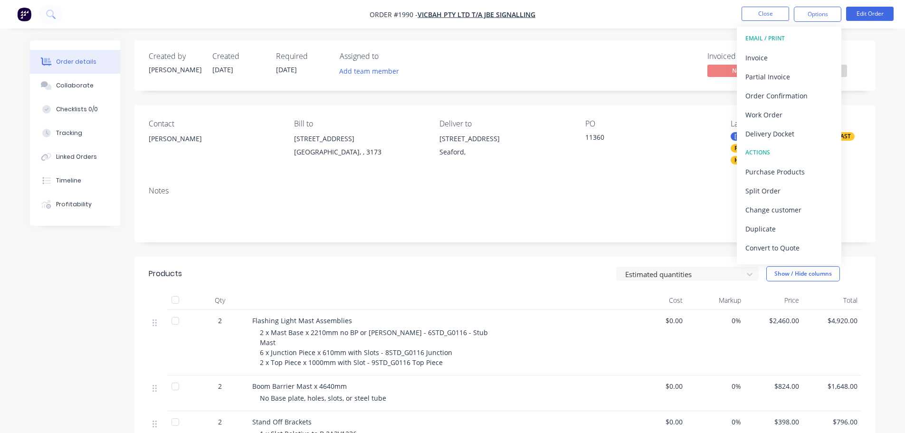
click at [603, 59] on div "Invoiced No Status Submitted" at bounding box center [648, 66] width 427 height 28
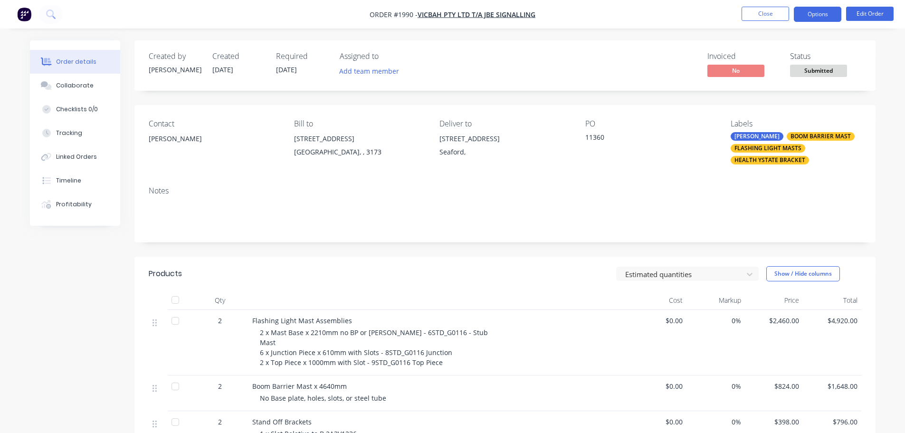
click at [813, 15] on button "Options" at bounding box center [818, 14] width 48 height 15
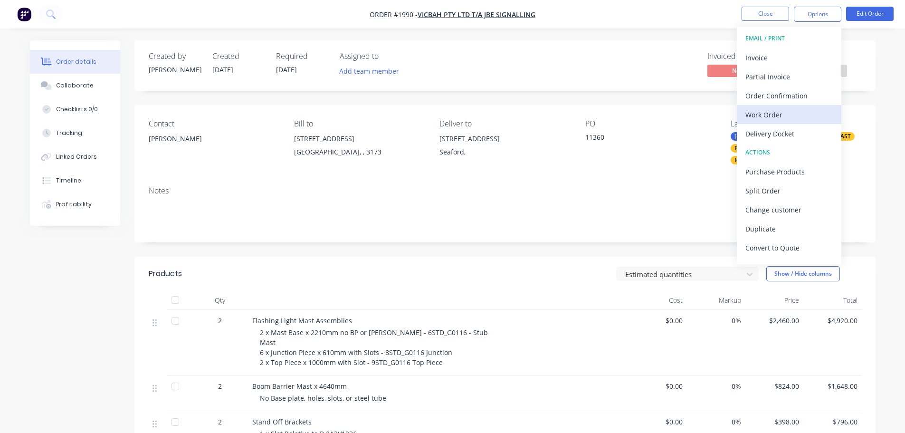
click at [796, 120] on div "Work Order" at bounding box center [789, 115] width 87 height 14
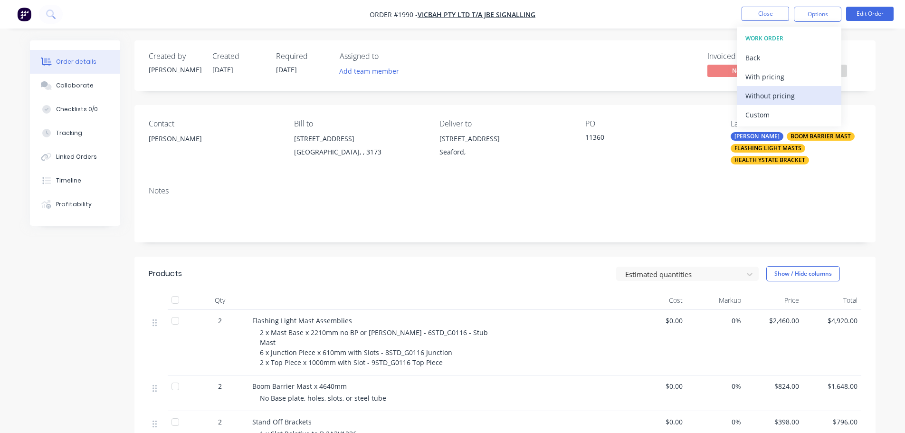
click at [803, 95] on div "Without pricing" at bounding box center [789, 96] width 87 height 14
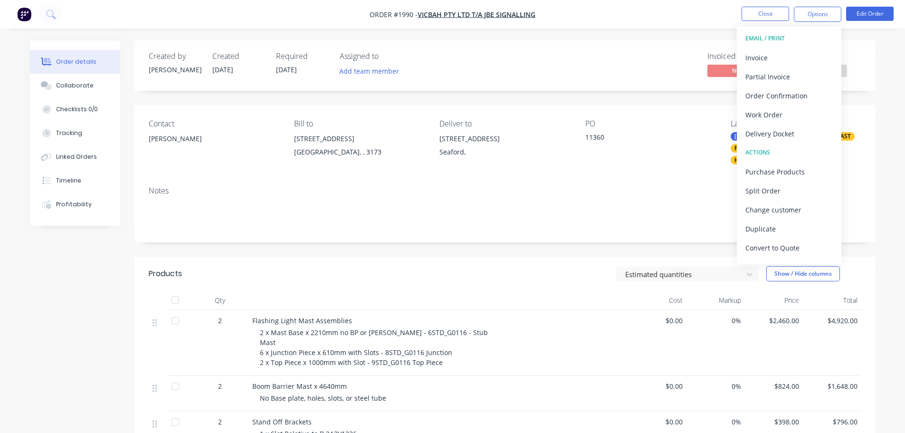
click at [705, 17] on nav "Order #1990 - VICBAH PTY LTD T/A JBE SIGNALLING Close Options EMAIL / PRINT Inv…" at bounding box center [452, 14] width 905 height 29
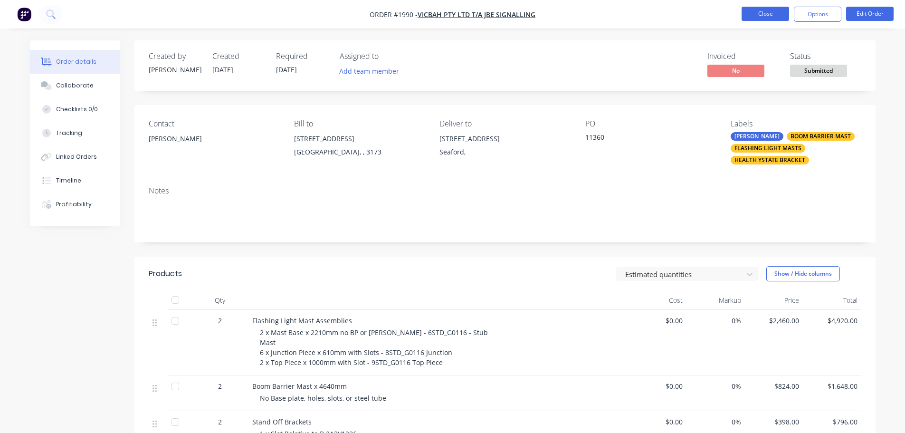
click at [756, 14] on button "Close" at bounding box center [766, 14] width 48 height 14
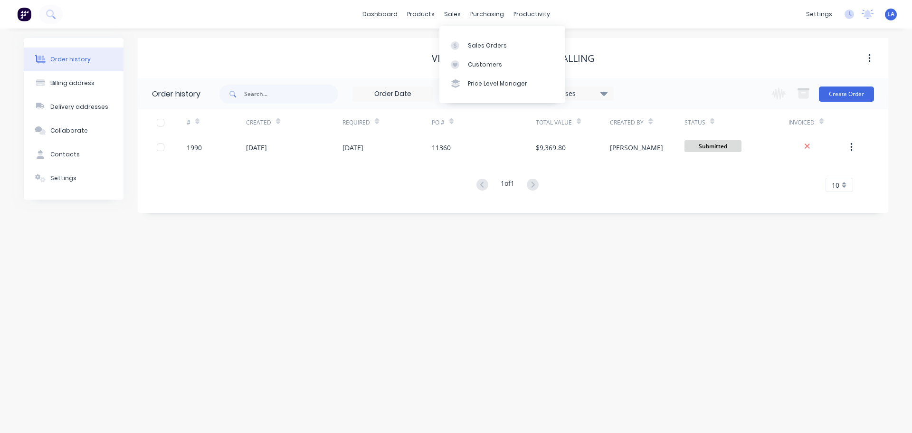
click at [459, 35] on div "Sales Orders Customers Price Level Manager" at bounding box center [503, 64] width 126 height 77
click at [460, 40] on link "Sales Orders" at bounding box center [503, 45] width 126 height 19
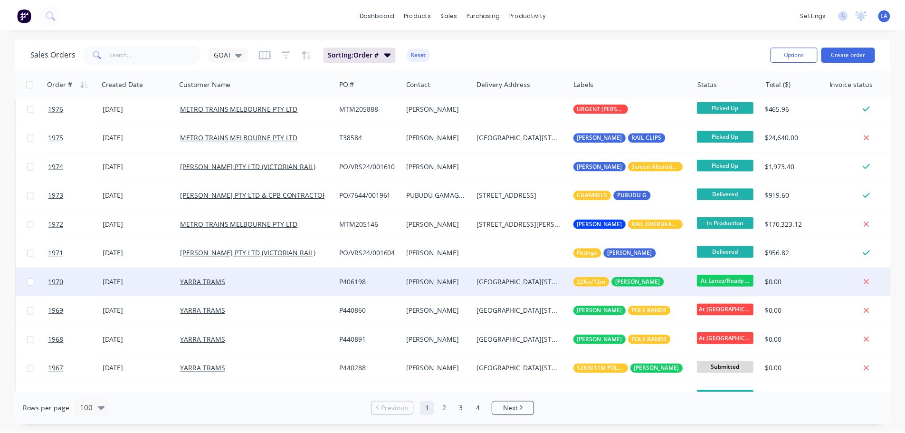
scroll to position [428, 0]
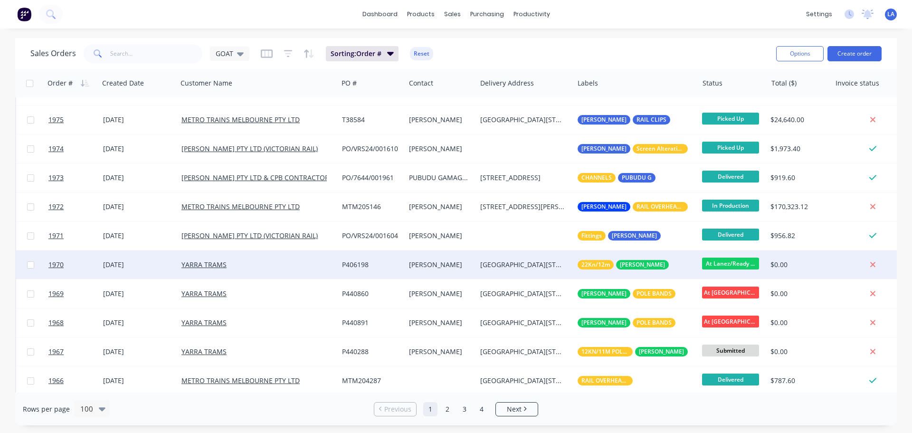
click at [335, 266] on div "YARRA TRAMS" at bounding box center [258, 264] width 161 height 29
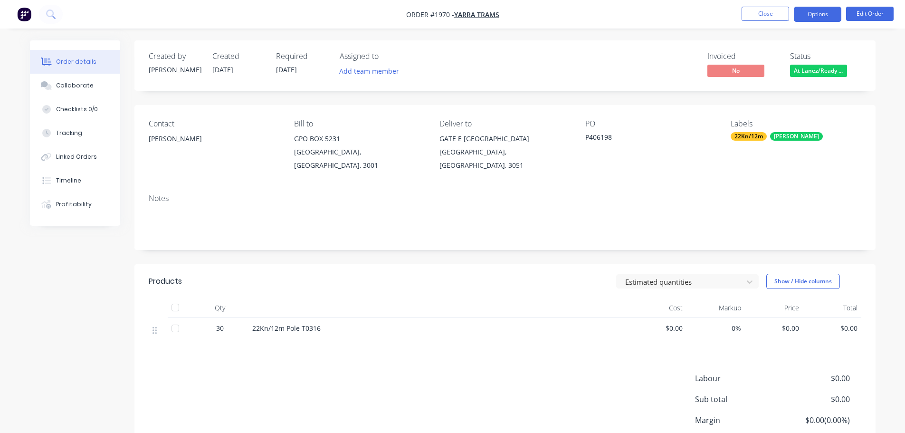
click at [821, 17] on button "Options" at bounding box center [818, 14] width 48 height 15
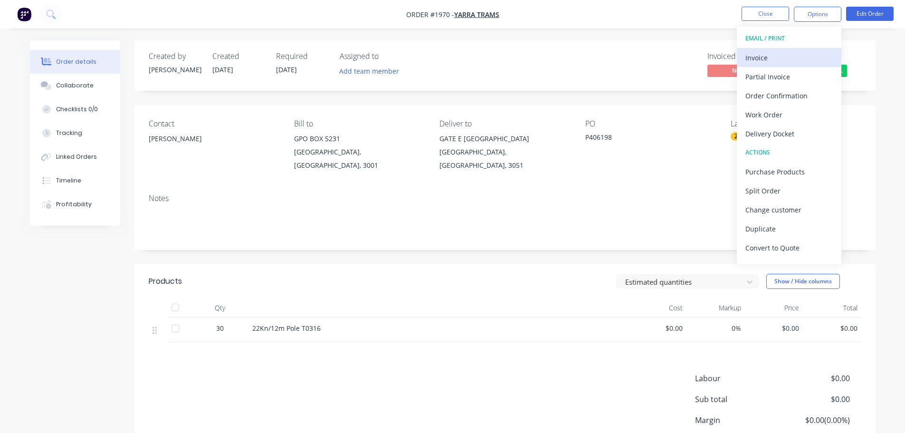
click at [783, 59] on div "Invoice" at bounding box center [789, 58] width 87 height 14
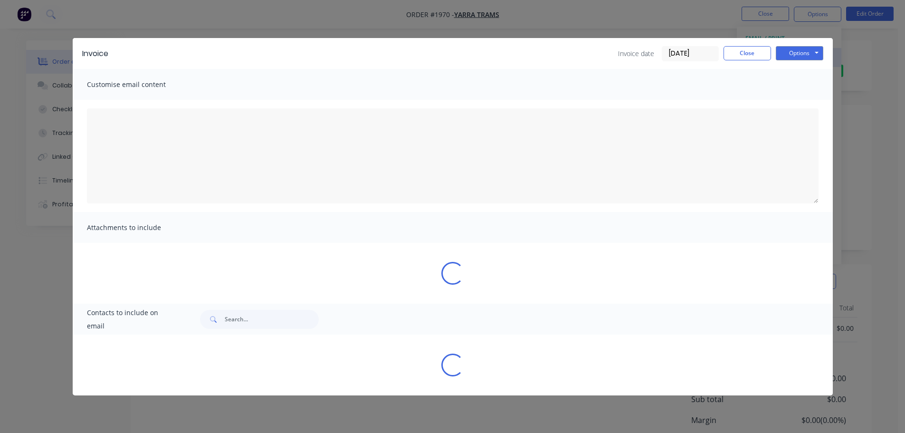
type textarea "A PDF copy of the order has been attached to this email. To view your order onl…"
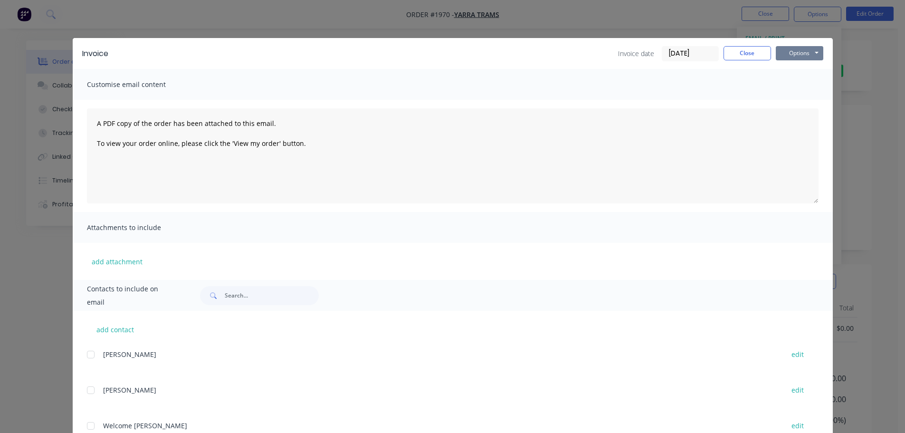
click at [783, 54] on button "Options" at bounding box center [800, 53] width 48 height 14
click at [791, 84] on button "Print" at bounding box center [806, 86] width 61 height 16
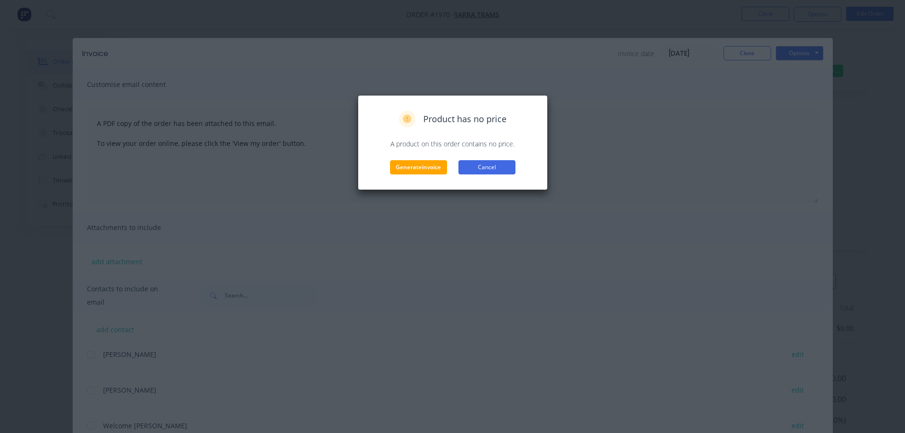
click at [484, 164] on button "Cancel" at bounding box center [487, 167] width 57 height 14
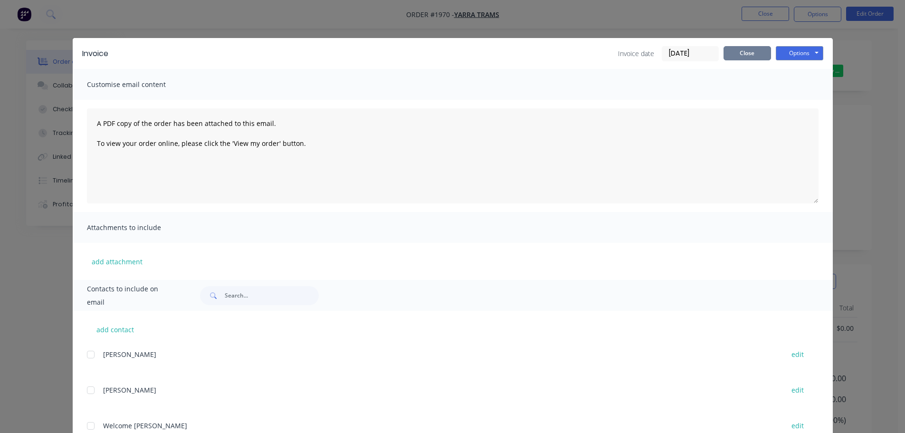
click at [734, 47] on button "Close" at bounding box center [748, 53] width 48 height 14
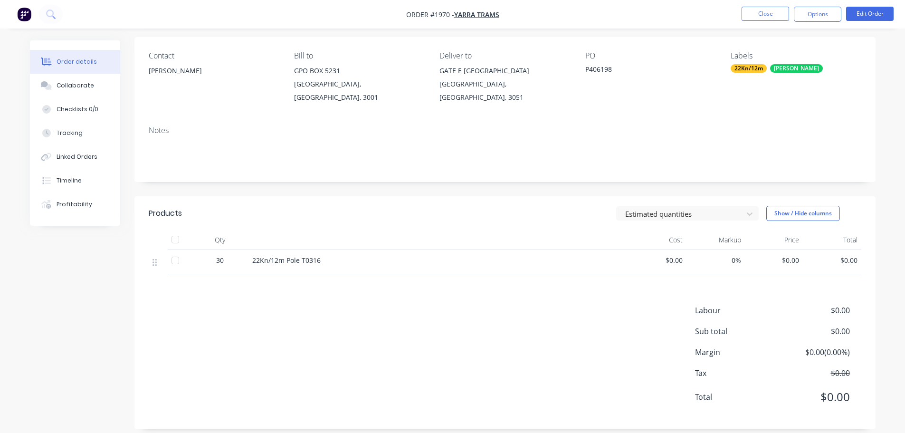
scroll to position [69, 0]
click at [862, 15] on button "Edit Order" at bounding box center [870, 14] width 48 height 14
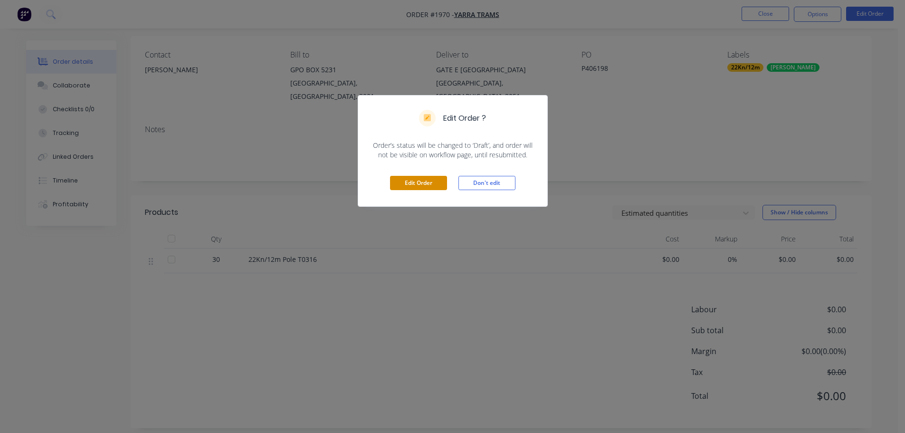
click at [433, 178] on button "Edit Order" at bounding box center [418, 183] width 57 height 14
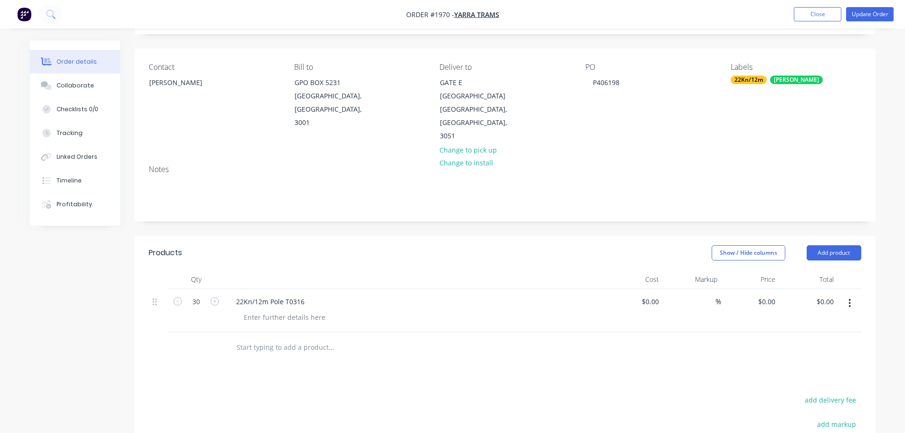
scroll to position [190, 0]
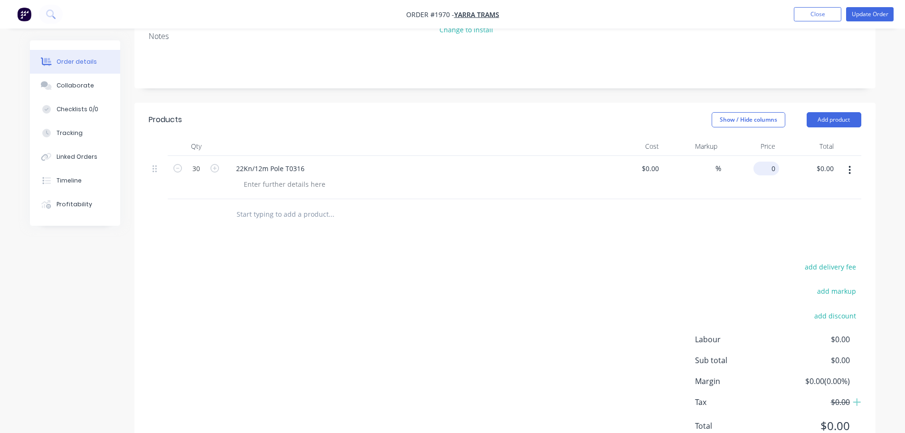
click at [772, 162] on input "0" at bounding box center [768, 169] width 22 height 14
type input "$7,320.00"
type input "$219,600.00"
click at [728, 208] on div at bounding box center [505, 214] width 713 height 31
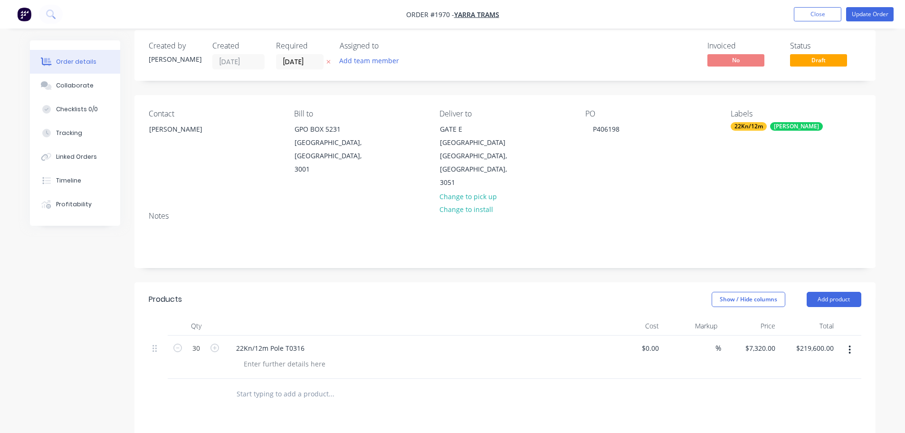
scroll to position [0, 0]
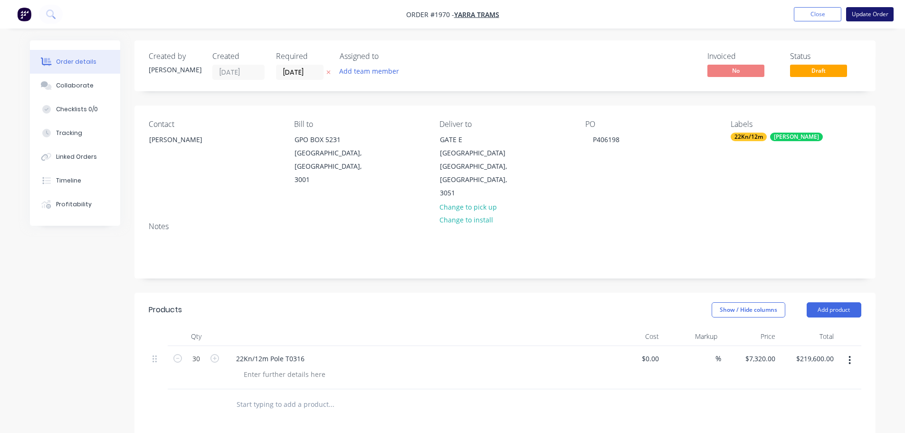
click at [859, 10] on button "Update Order" at bounding box center [870, 14] width 48 height 14
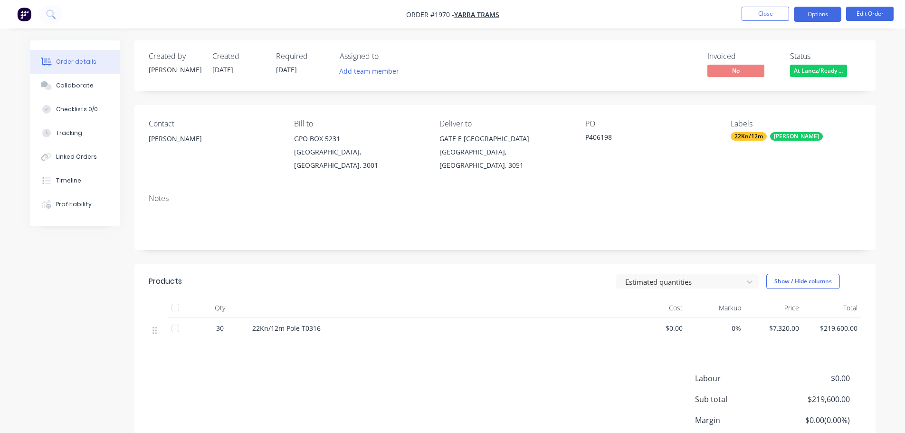
click at [831, 18] on button "Options" at bounding box center [818, 14] width 48 height 15
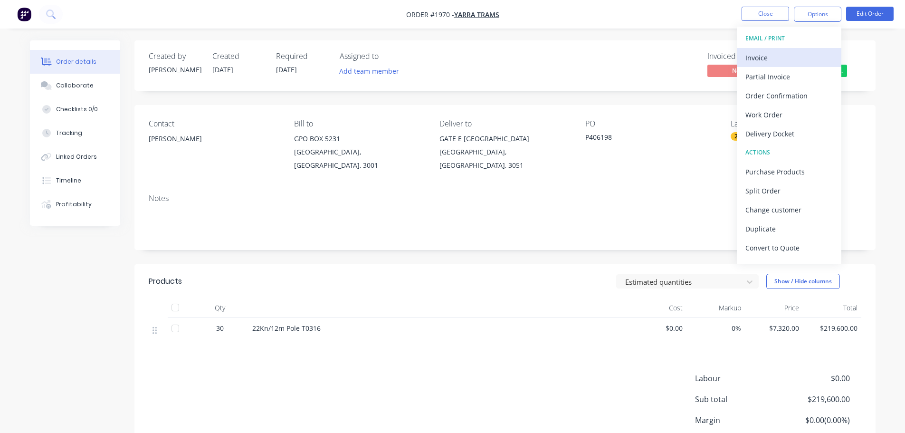
click at [802, 54] on div "Invoice" at bounding box center [789, 58] width 87 height 14
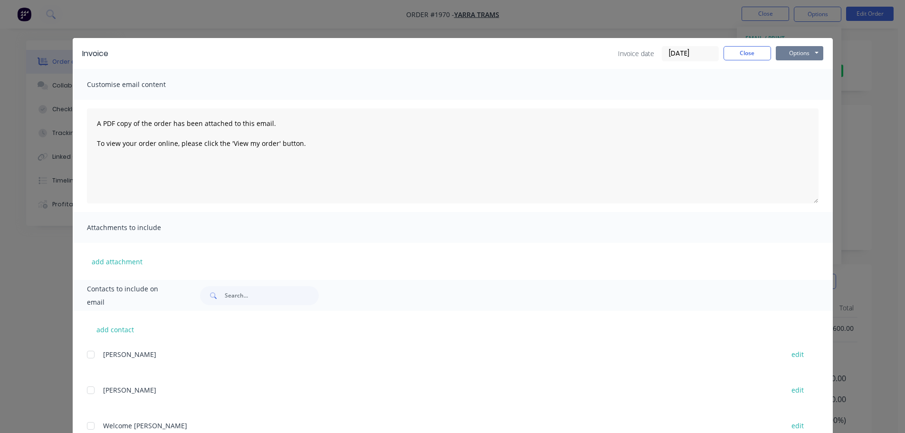
click at [811, 53] on button "Options" at bounding box center [800, 53] width 48 height 14
click at [802, 83] on button "Print" at bounding box center [806, 86] width 61 height 16
click at [745, 57] on button "Close" at bounding box center [748, 53] width 48 height 14
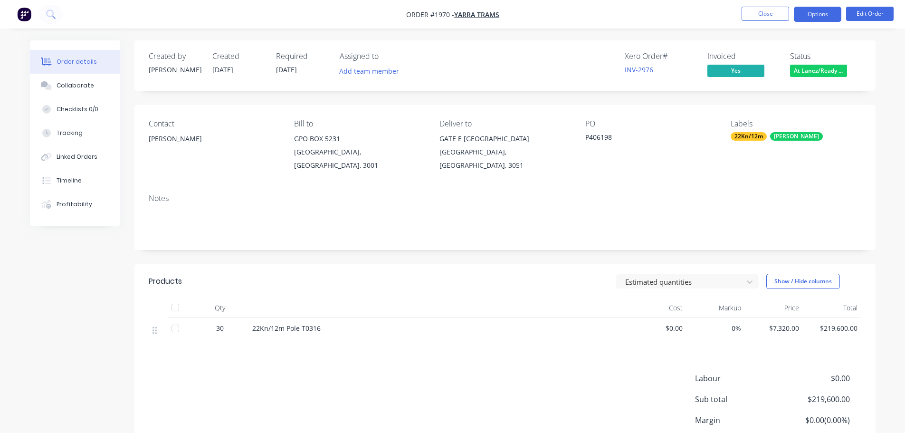
click at [806, 21] on button "Options" at bounding box center [818, 14] width 48 height 15
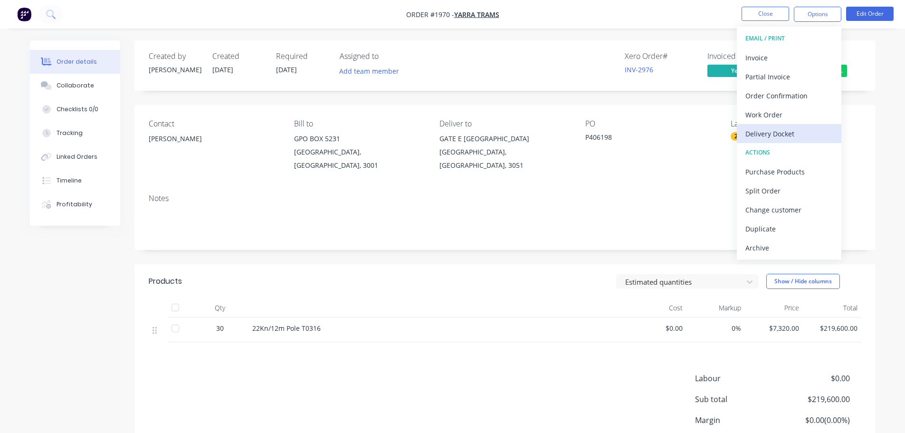
click at [783, 129] on div "Delivery Docket" at bounding box center [789, 134] width 87 height 14
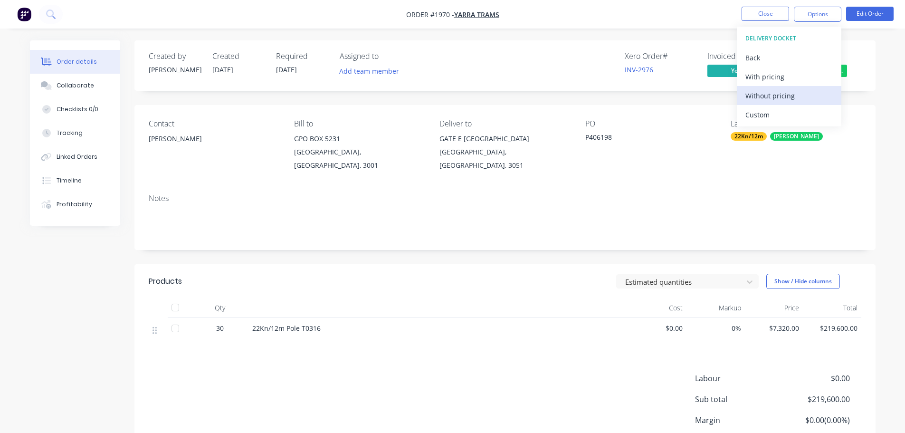
click at [785, 93] on div "Without pricing" at bounding box center [789, 96] width 87 height 14
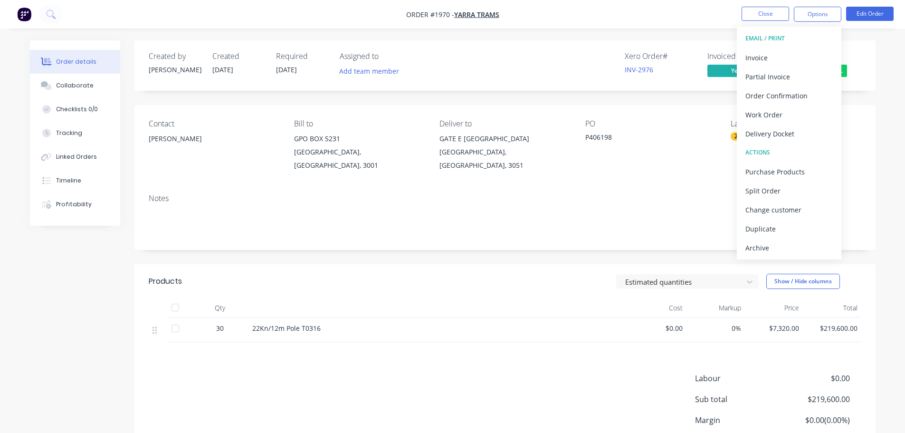
click at [603, 287] on header "Products Estimated quantities Show / Hide columns" at bounding box center [504, 281] width 741 height 34
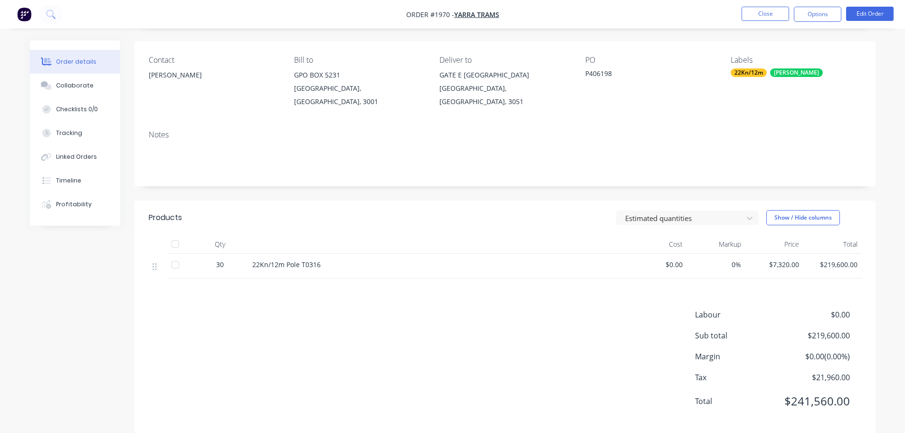
scroll to position [69, 0]
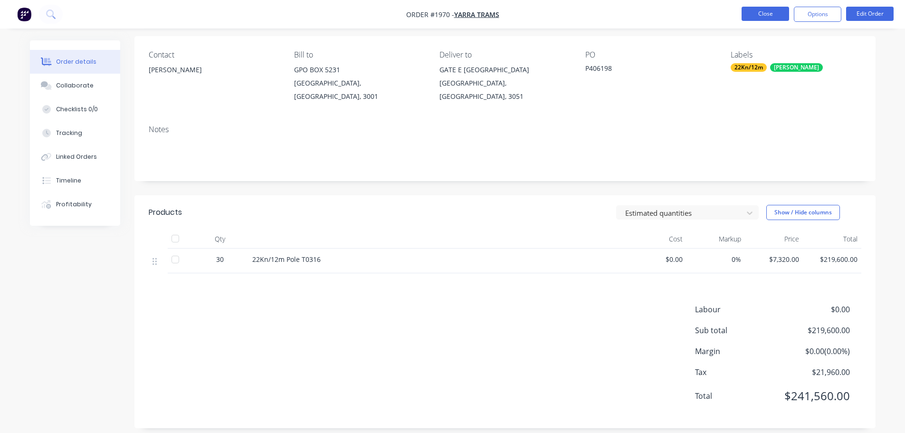
click at [756, 8] on button "Close" at bounding box center [766, 14] width 48 height 14
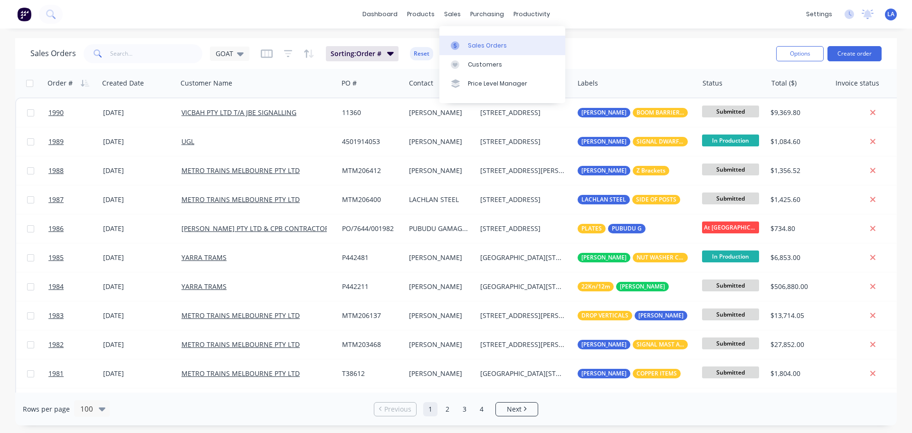
click at [462, 50] on link "Sales Orders" at bounding box center [503, 45] width 126 height 19
